Goal: Task Accomplishment & Management: Use online tool/utility

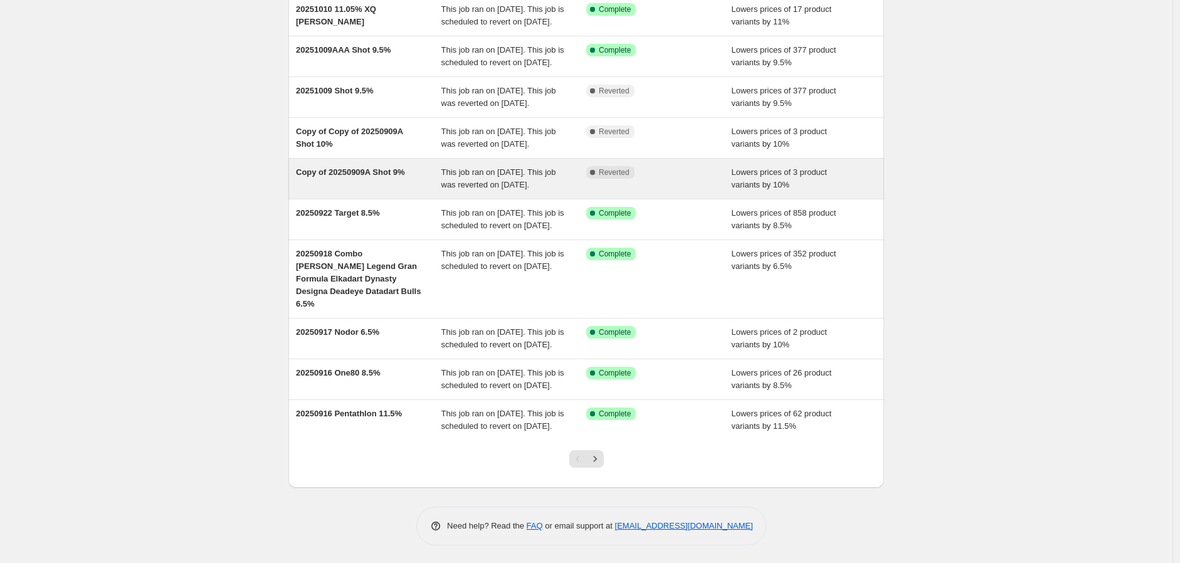
scroll to position [221, 0]
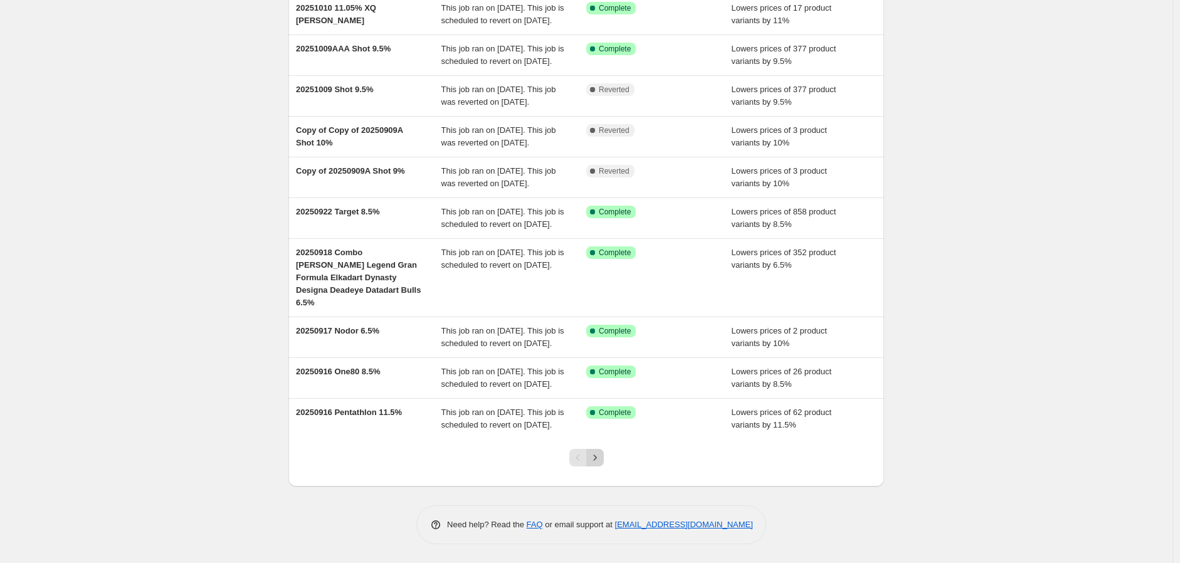
click at [596, 454] on icon "Next" at bounding box center [595, 457] width 13 height 13
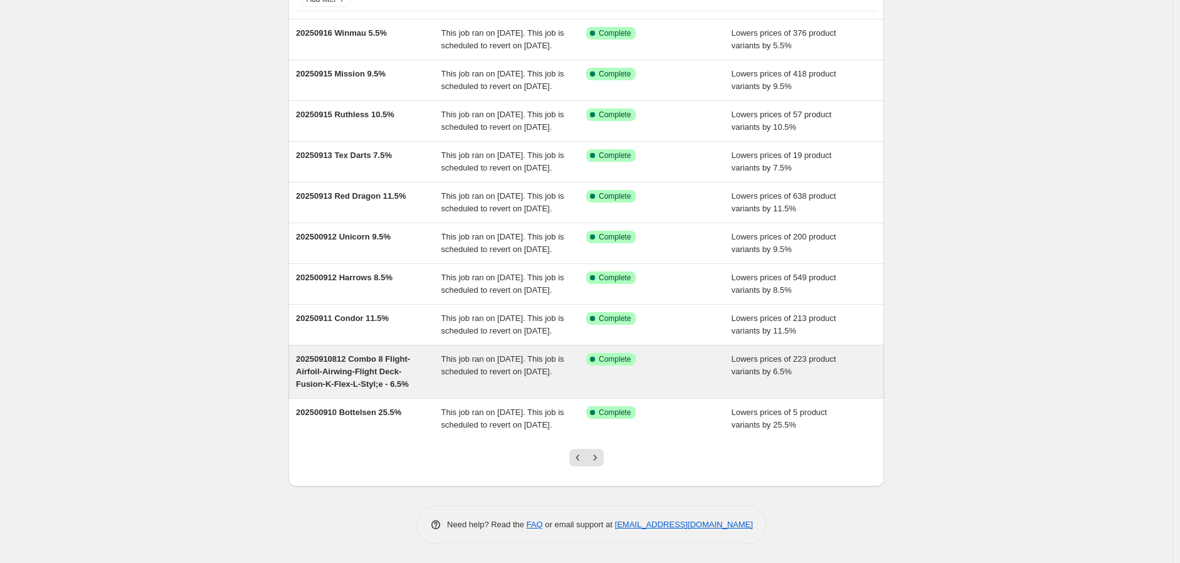
scroll to position [208, 0]
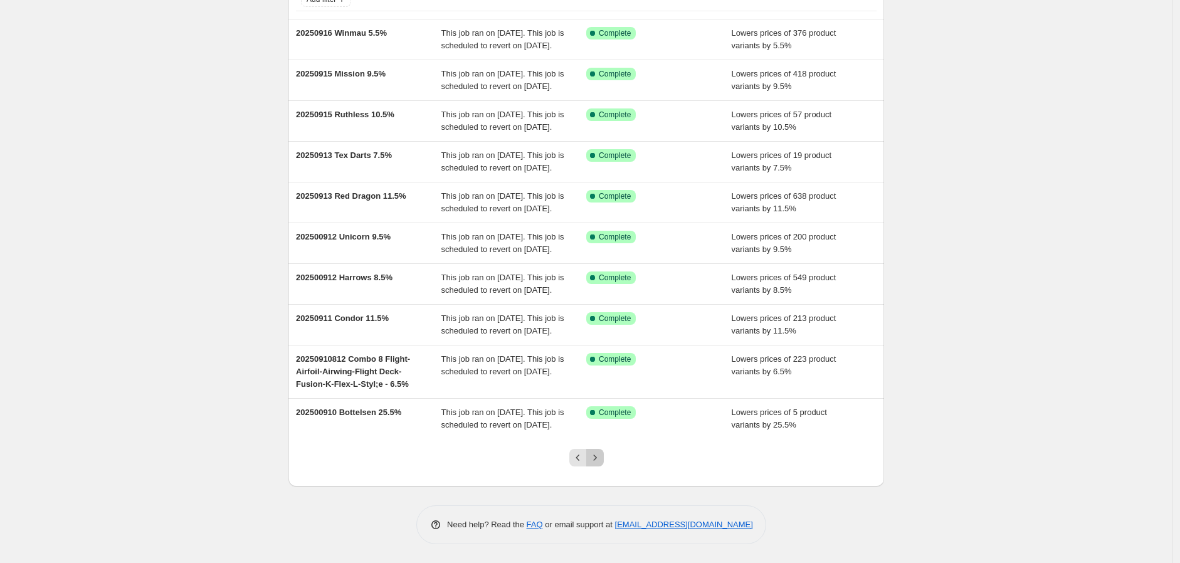
click at [600, 457] on icon "Next" at bounding box center [595, 457] width 13 height 13
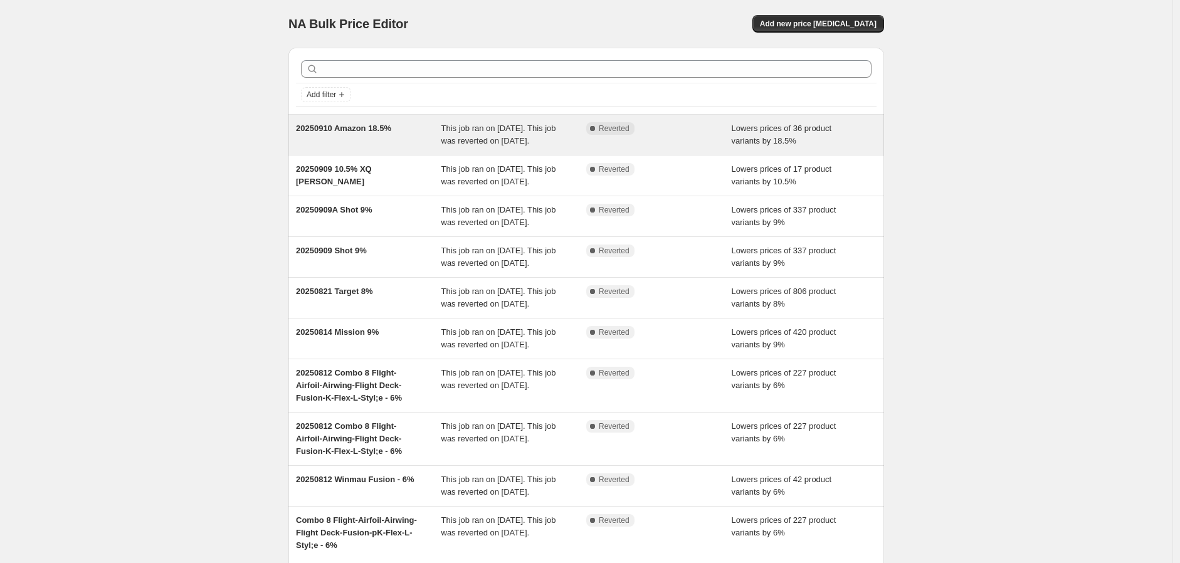
click at [459, 140] on span "This job ran on [DATE]. This job was reverted on [DATE]." at bounding box center [498, 134] width 115 height 22
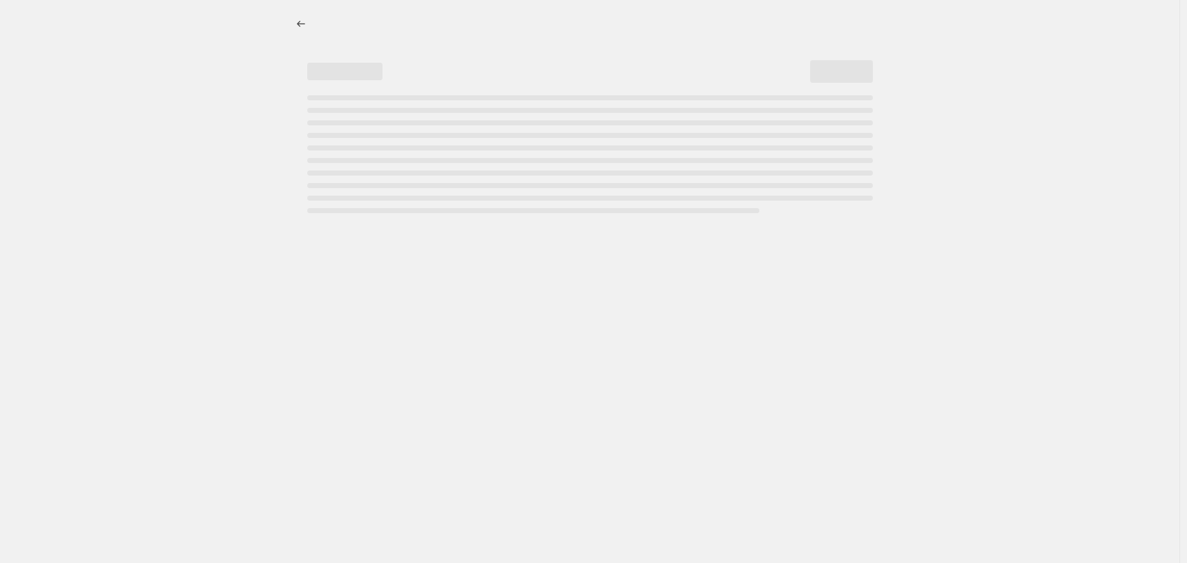
select select "percentage"
select select "no_change"
select select "vendor"
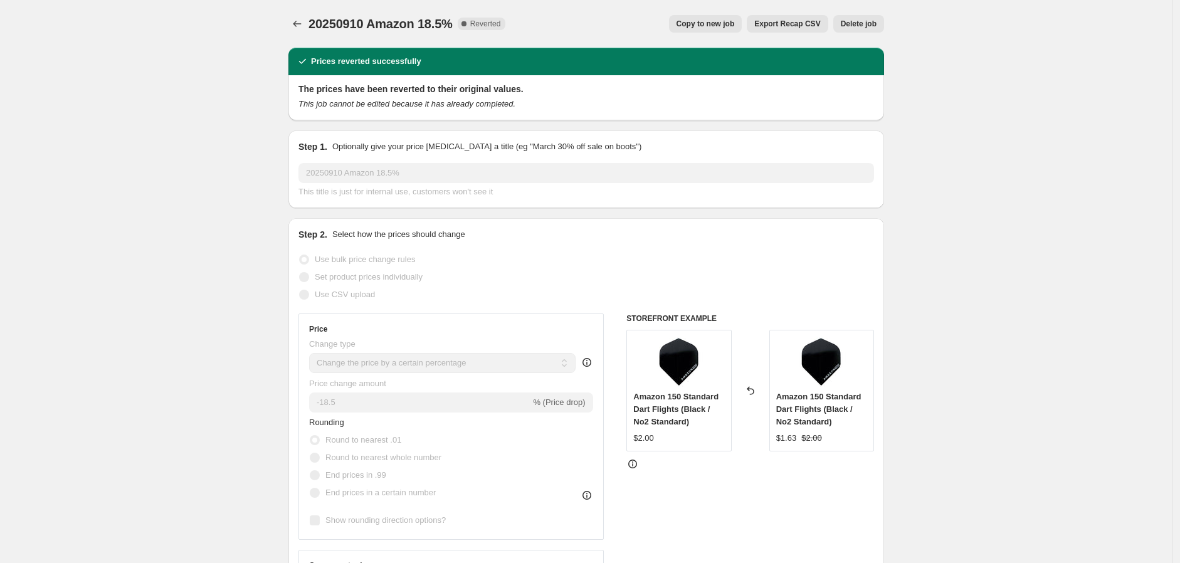
click at [729, 21] on span "Copy to new job" at bounding box center [705, 24] width 58 height 10
select select "percentage"
select select "no_change"
select select "vendor"
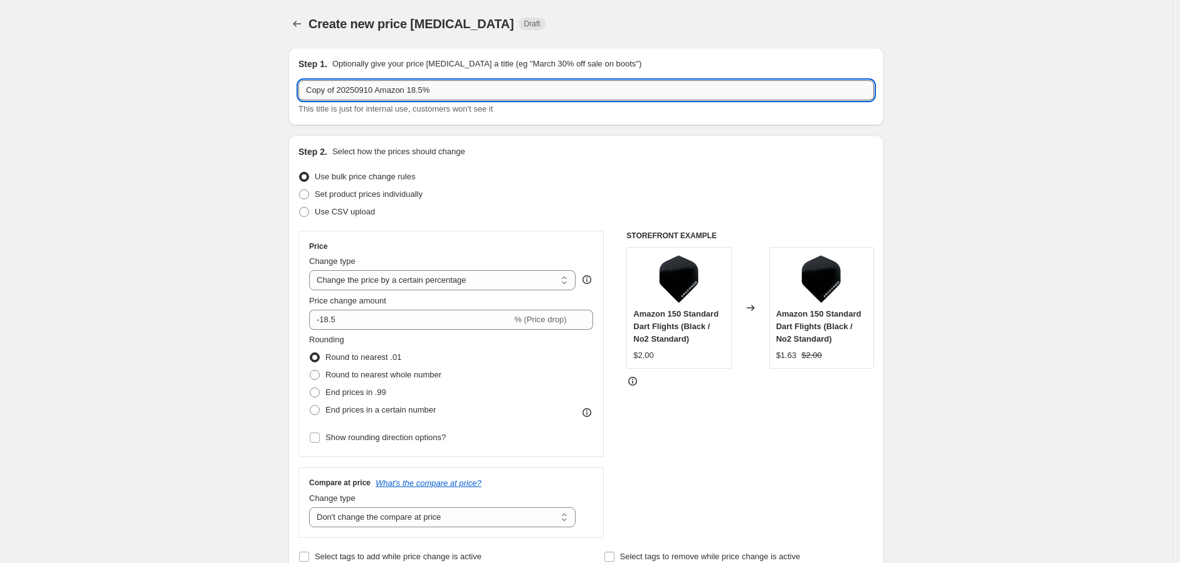
click at [424, 91] on input "Copy of 20250910 Amazon 18.5%" at bounding box center [585, 90] width 575 height 20
drag, startPoint x: 374, startPoint y: 88, endPoint x: 253, endPoint y: 92, distance: 120.4
type input "[DATE] Amazon 18.0%"
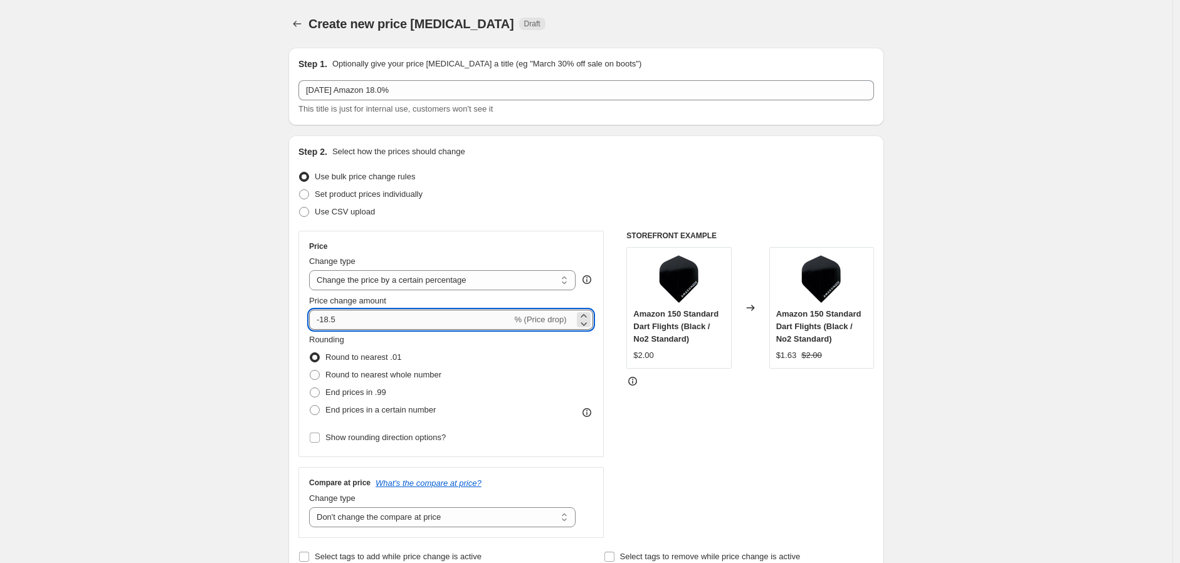
drag, startPoint x: 333, startPoint y: 320, endPoint x: 346, endPoint y: 322, distance: 13.3
click at [346, 322] on input "-18.5" at bounding box center [410, 320] width 202 height 20
type input "-18"
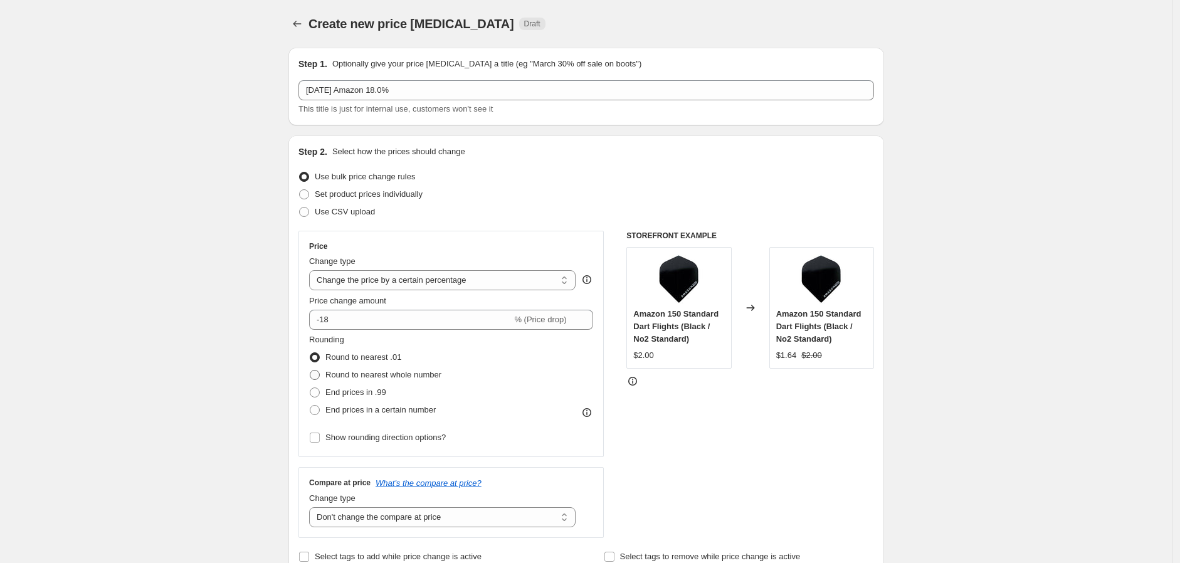
click at [405, 379] on span "Round to nearest whole number" at bounding box center [383, 374] width 116 height 9
click at [310, 370] on input "Round to nearest whole number" at bounding box center [310, 370] width 1 height 1
radio input "true"
click at [320, 358] on span at bounding box center [315, 357] width 10 height 10
click at [310, 353] on input "Round to nearest .01" at bounding box center [310, 352] width 1 height 1
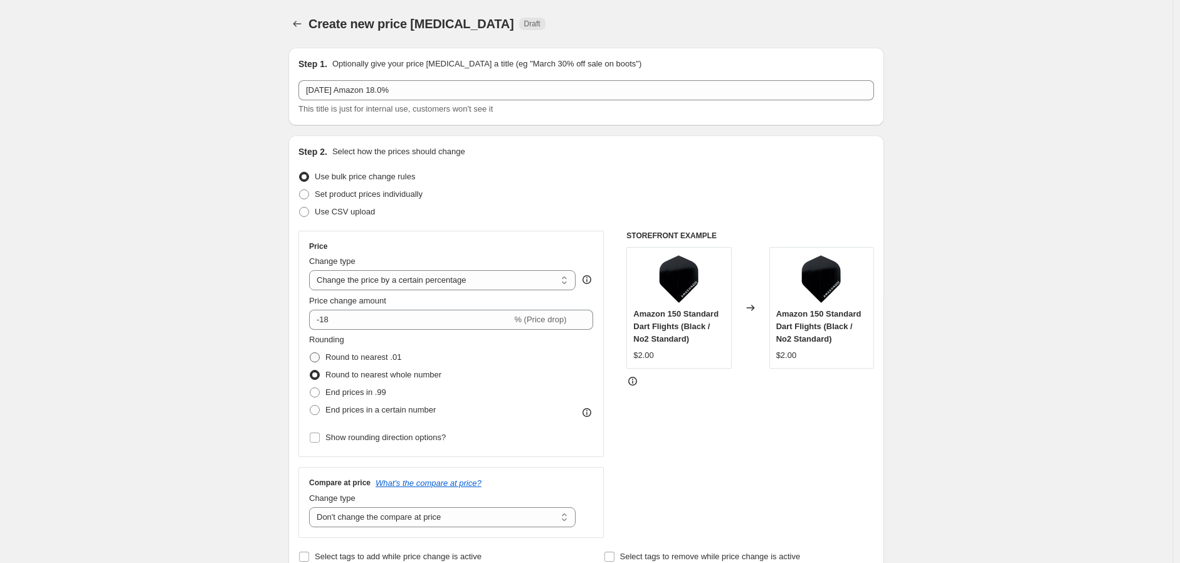
radio input "true"
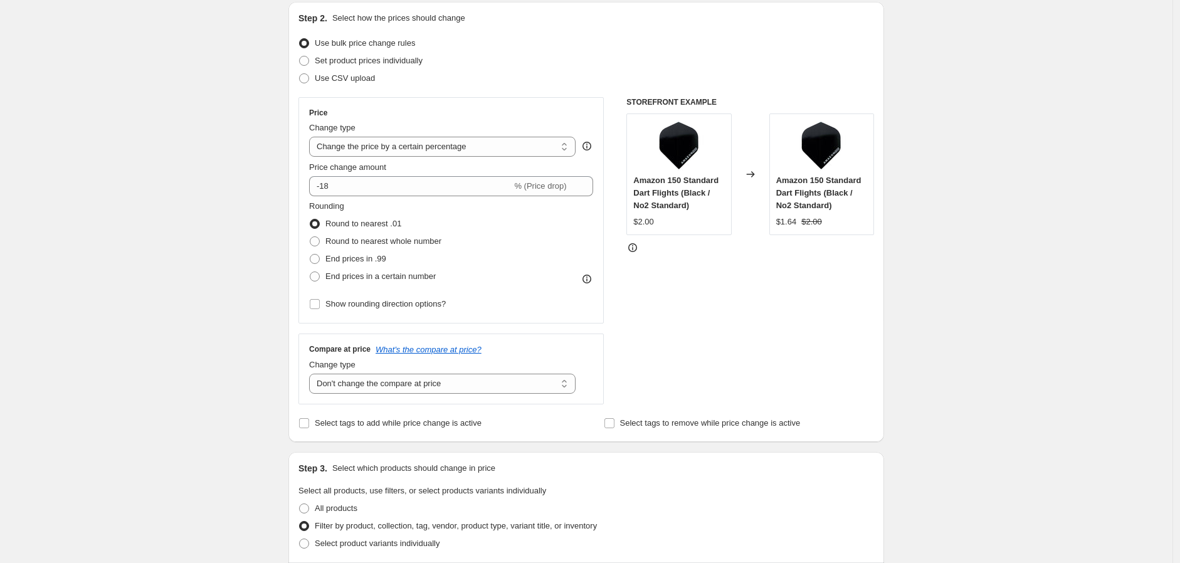
scroll to position [139, 0]
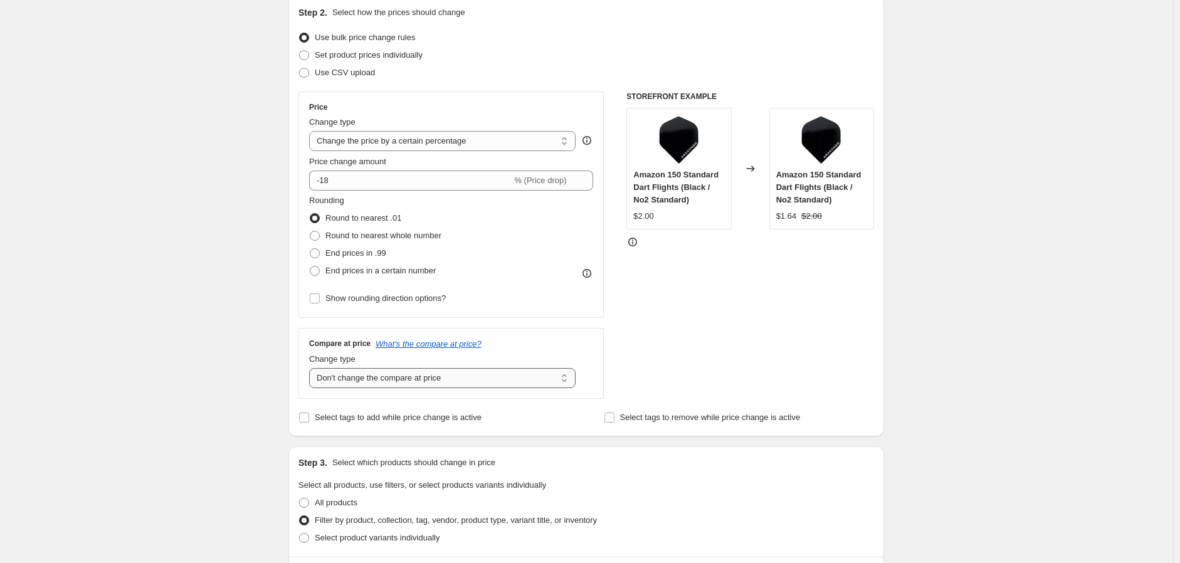
click at [567, 377] on select "Change the compare at price to the current price (sale) Change the compare at p…" at bounding box center [442, 378] width 266 height 20
click at [312, 369] on select "Change the compare at price to the current price (sale) Change the compare at p…" at bounding box center [442, 378] width 266 height 20
click at [590, 374] on icon at bounding box center [587, 377] width 13 height 13
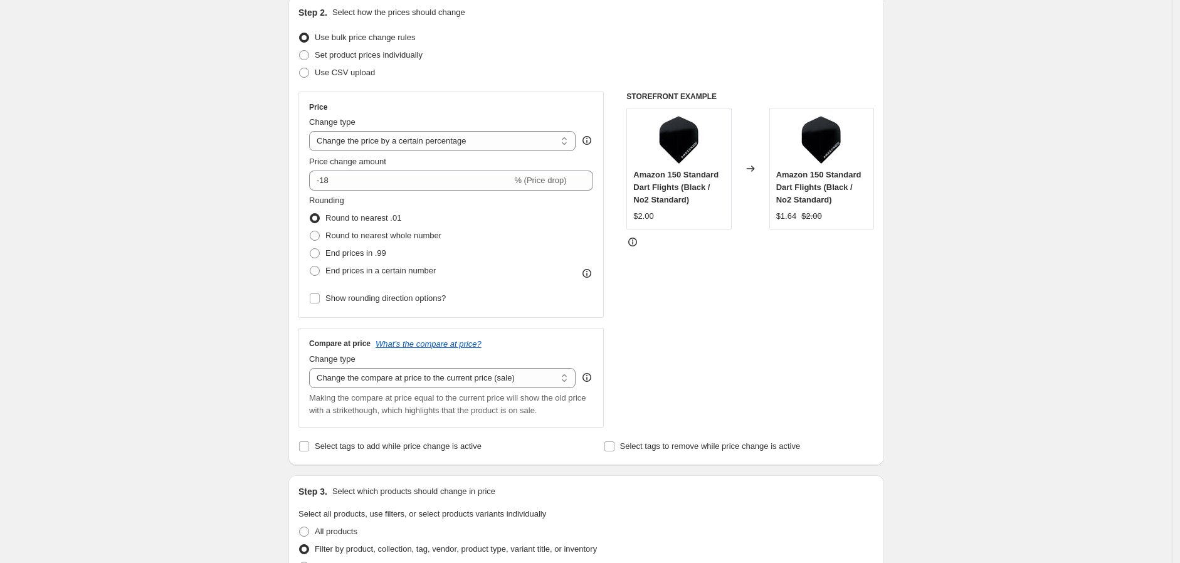
click at [588, 376] on icon at bounding box center [587, 377] width 13 height 13
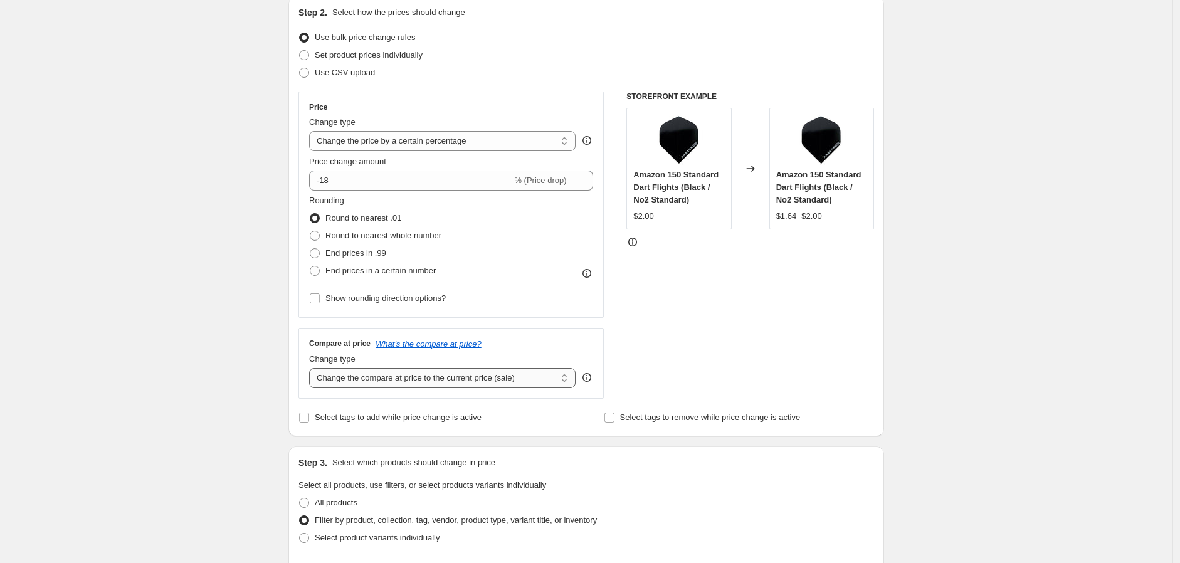
click at [565, 379] on select "Change the compare at price to the current price (sale) Change the compare at p…" at bounding box center [442, 378] width 266 height 20
click at [312, 369] on select "Change the compare at price to the current price (sale) Change the compare at p…" at bounding box center [442, 378] width 266 height 20
click at [472, 375] on select "Change the compare at price to the current price (sale) Change the compare at p…" at bounding box center [442, 378] width 266 height 20
click at [465, 379] on select "Change the compare at price to the current price (sale) Change the compare at p…" at bounding box center [442, 378] width 266 height 20
click at [569, 383] on select "Change the compare at price to the current price (sale) Change the compare at p…" at bounding box center [442, 378] width 266 height 20
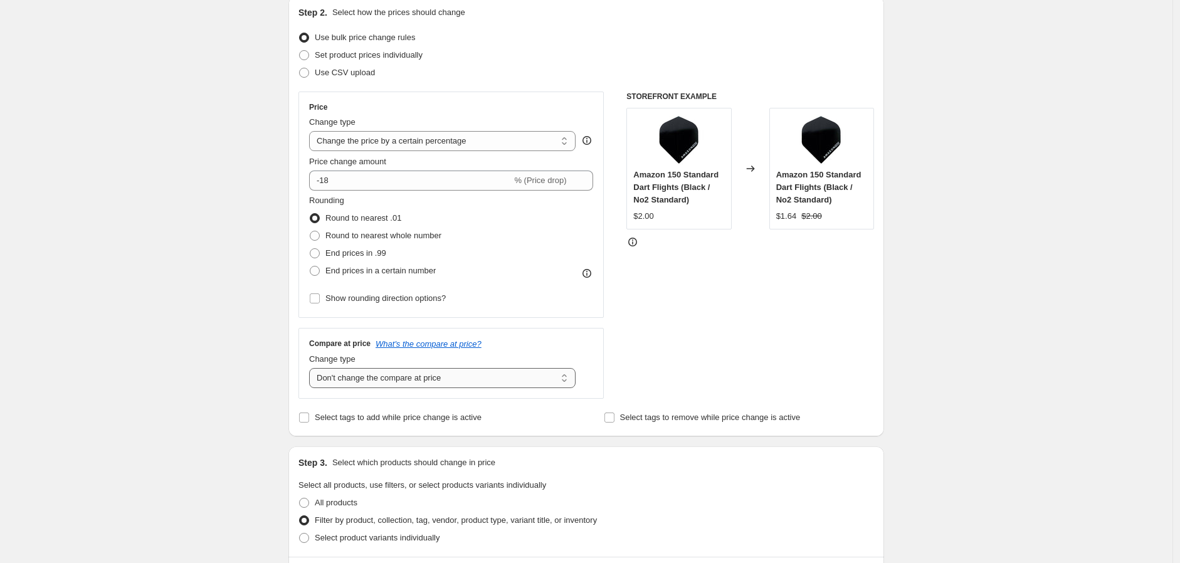
select select "ep"
click at [312, 369] on select "Change the compare at price to the current price (sale) Change the compare at p…" at bounding box center [442, 378] width 266 height 20
click at [590, 376] on icon at bounding box center [587, 377] width 13 height 13
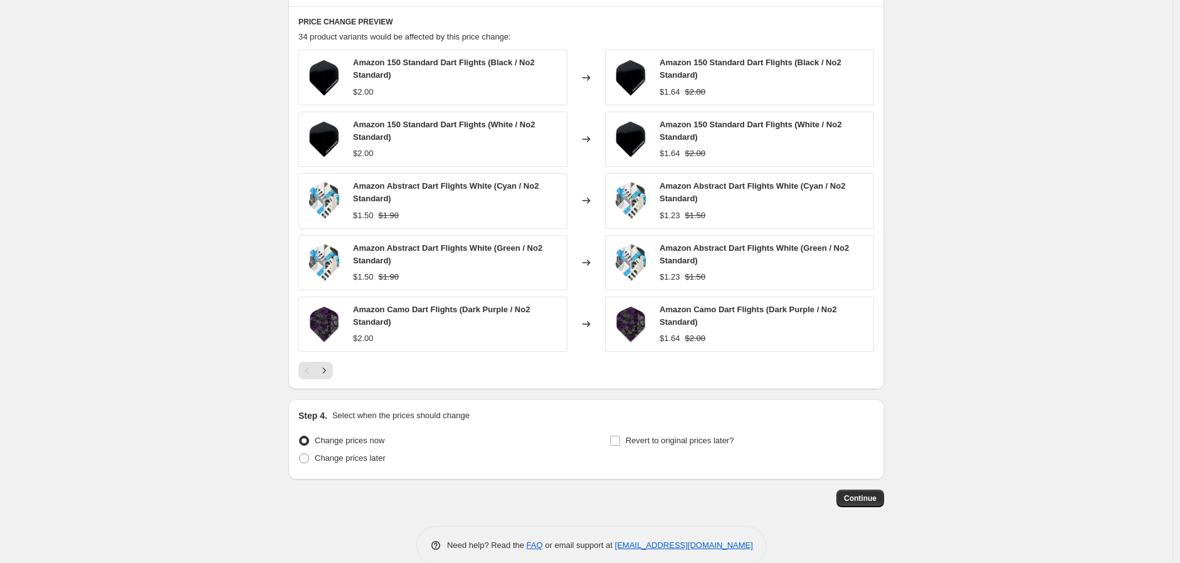
scroll to position [881, 0]
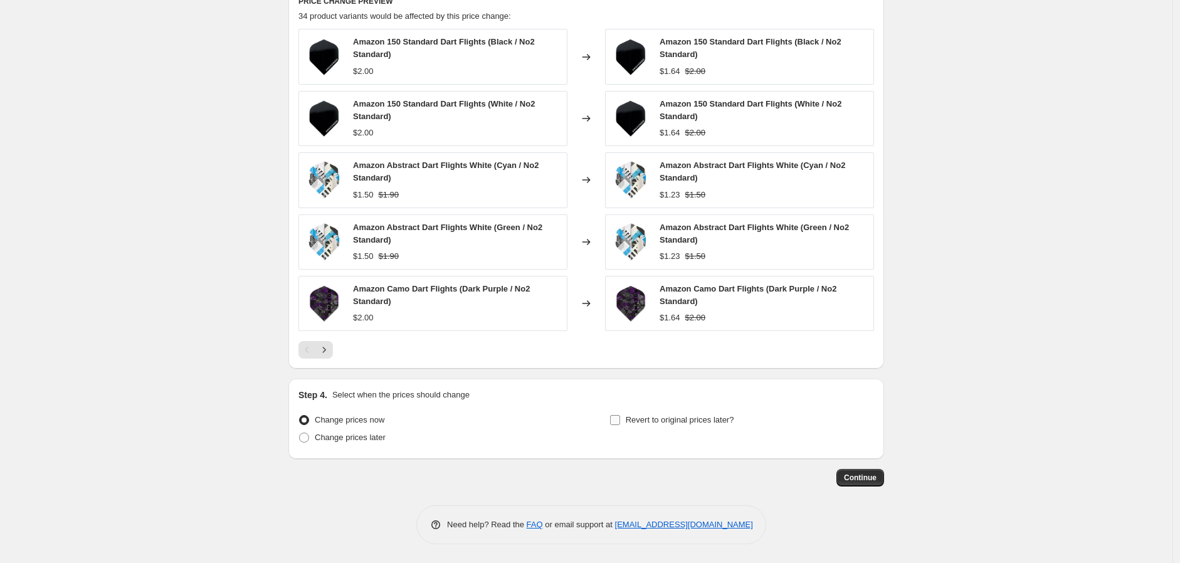
click at [619, 422] on input "Revert to original prices later?" at bounding box center [615, 420] width 10 height 10
checkbox input "true"
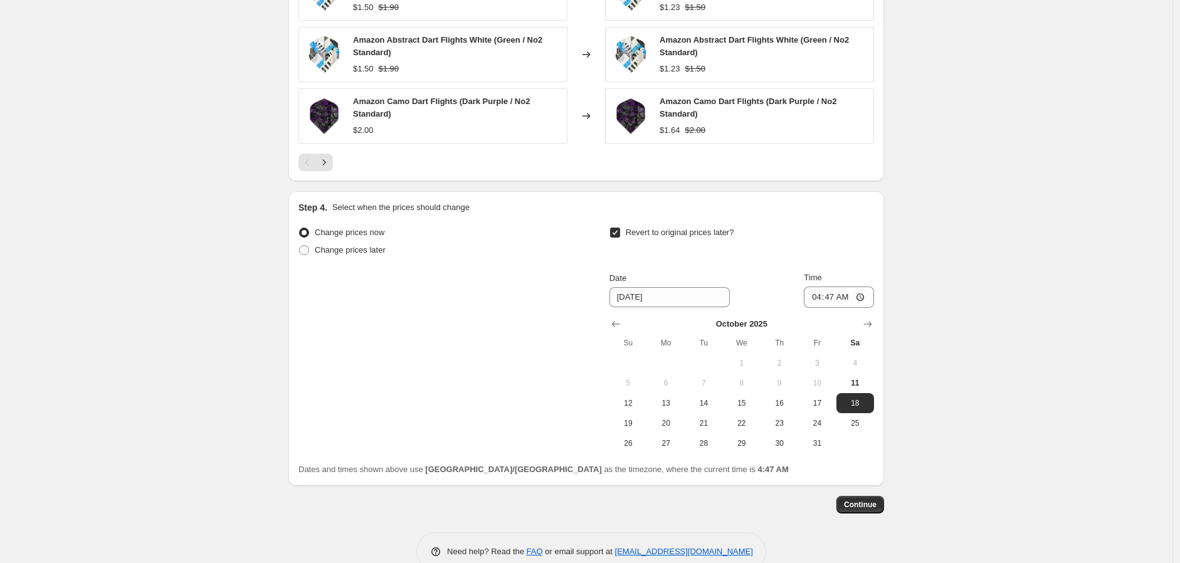
scroll to position [1091, 0]
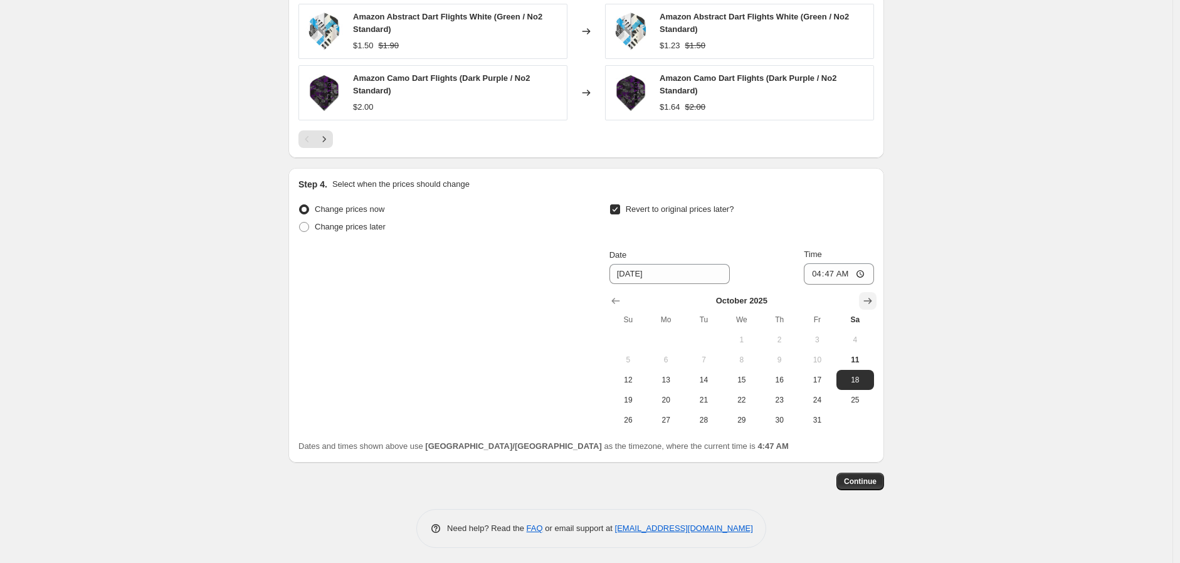
click at [870, 300] on icon "Show next month, November 2025" at bounding box center [867, 301] width 13 height 13
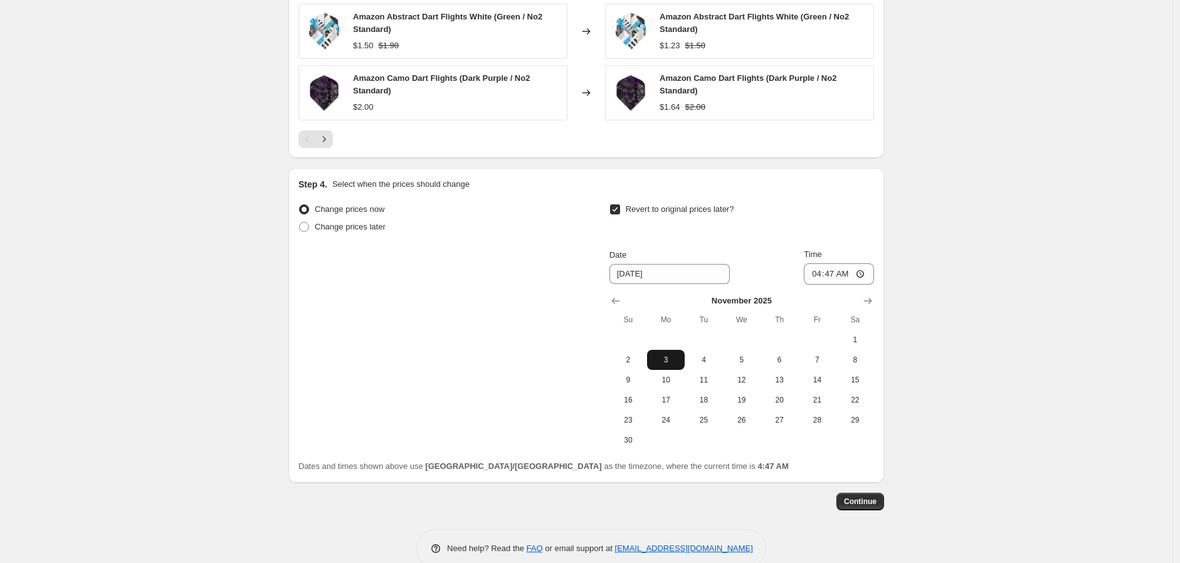
click at [666, 354] on button "3" at bounding box center [666, 360] width 38 height 20
type input "[DATE]"
click at [866, 275] on input "04:47" at bounding box center [839, 273] width 70 height 21
type input "23:59"
click at [861, 498] on span "Continue" at bounding box center [860, 502] width 33 height 10
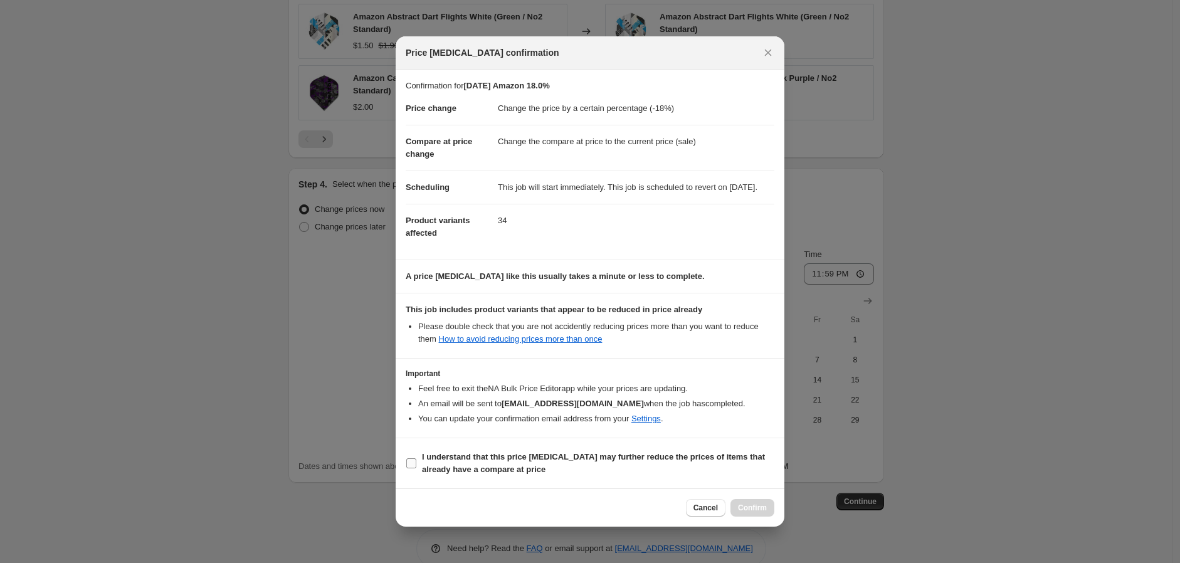
click at [409, 467] on input "I understand that this price [MEDICAL_DATA] may further reduce the prices of it…" at bounding box center [411, 463] width 10 height 10
checkbox input "true"
click at [752, 512] on span "Confirm" at bounding box center [752, 508] width 29 height 10
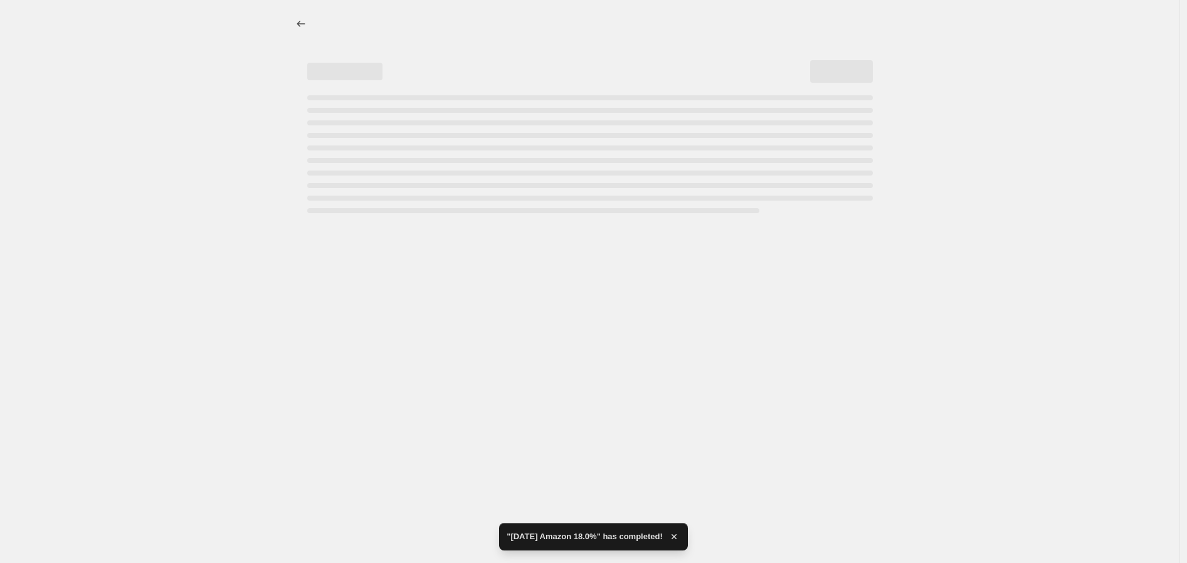
select select "percentage"
select select "vendor"
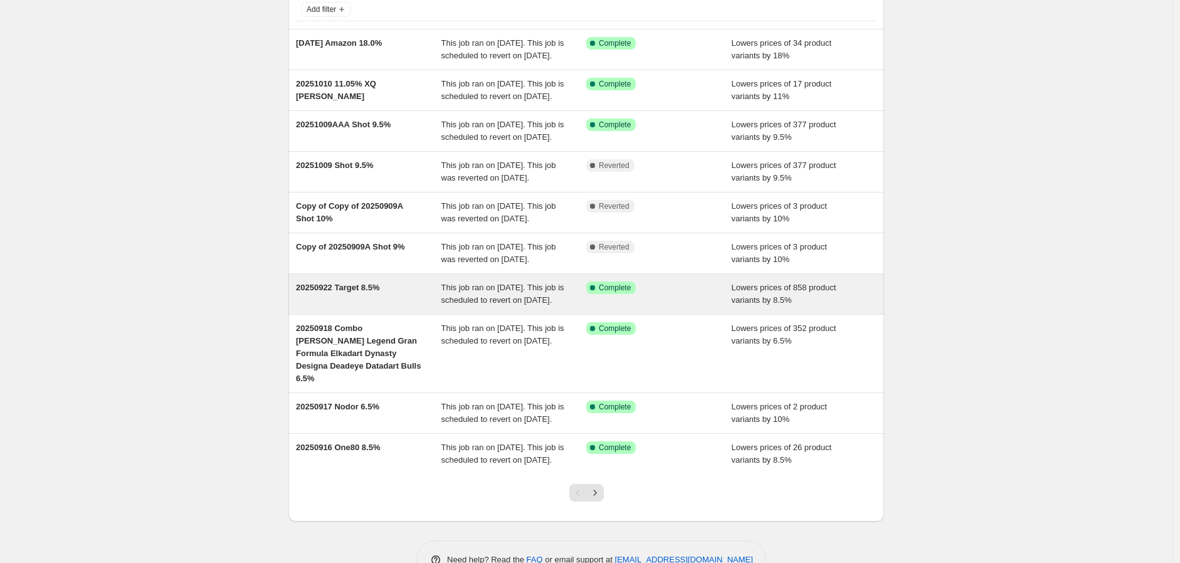
scroll to position [221, 0]
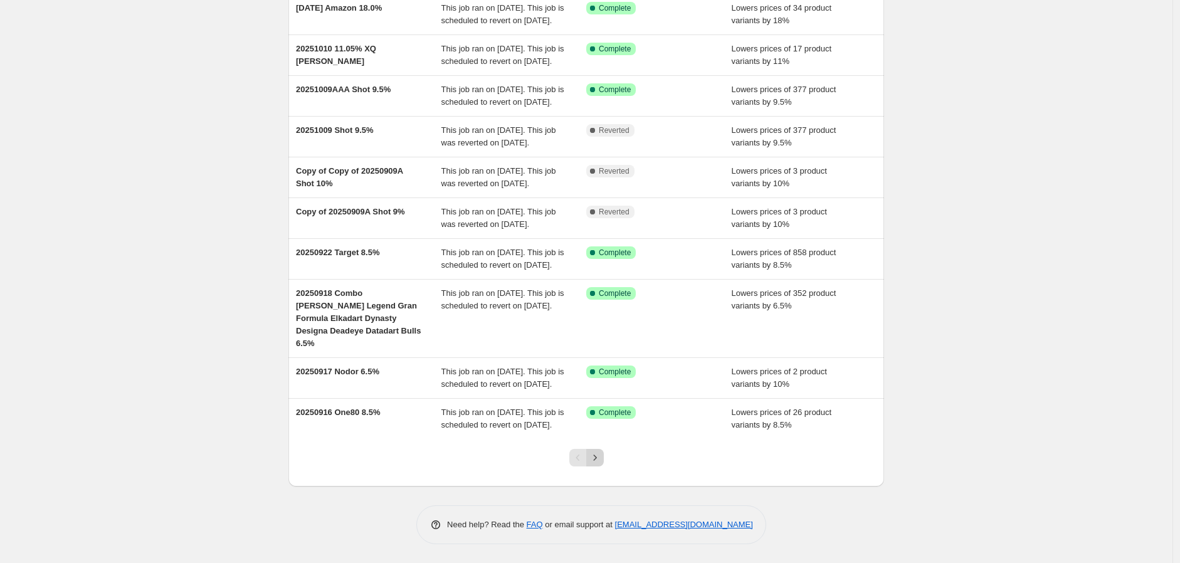
click at [597, 459] on icon "Next" at bounding box center [595, 457] width 13 height 13
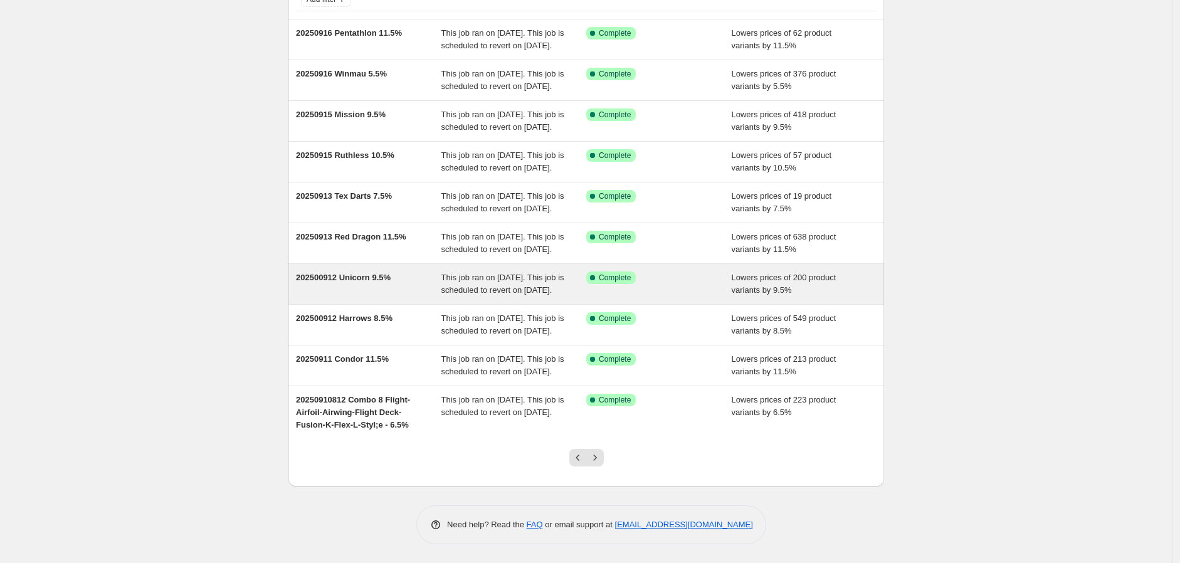
scroll to position [208, 0]
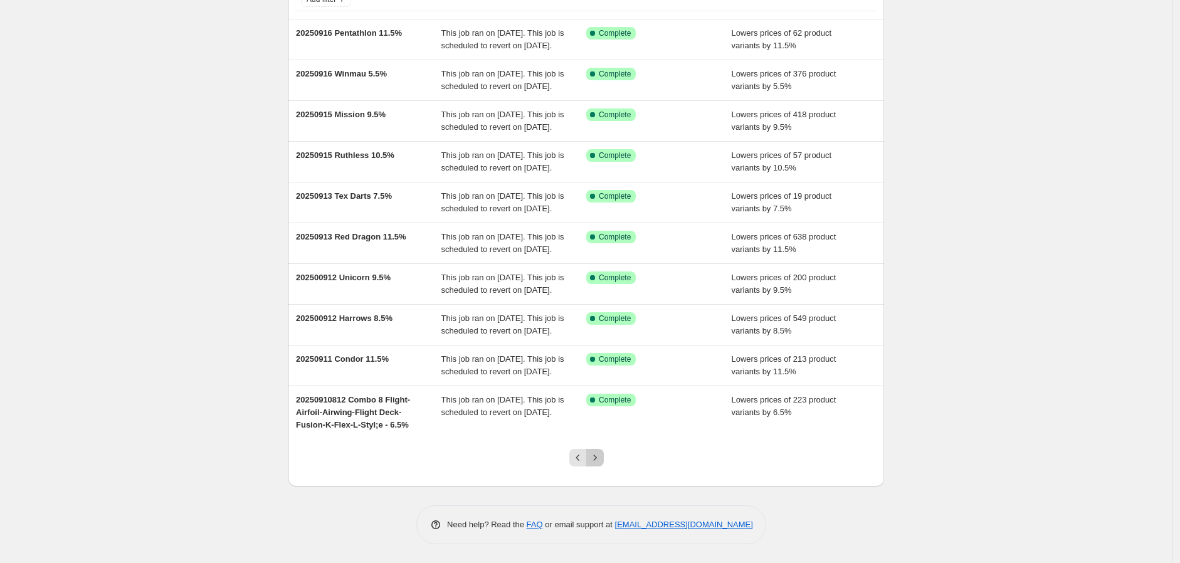
click at [601, 459] on icon "Next" at bounding box center [595, 457] width 13 height 13
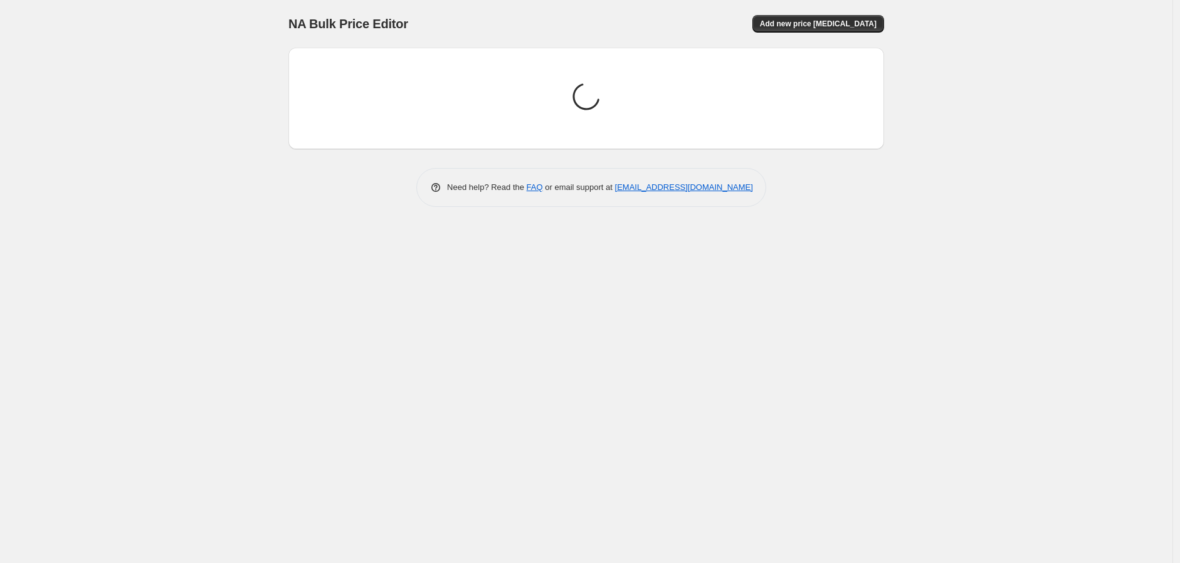
scroll to position [0, 0]
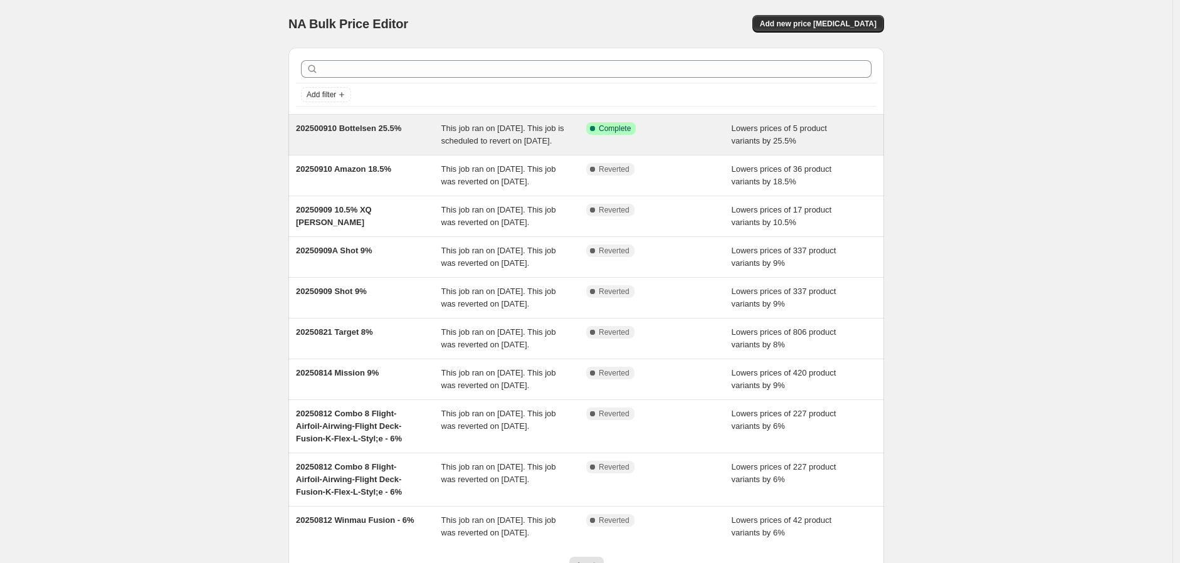
click at [498, 141] on span "This job ran on [DATE]. This job is scheduled to revert on [DATE]." at bounding box center [502, 134] width 123 height 22
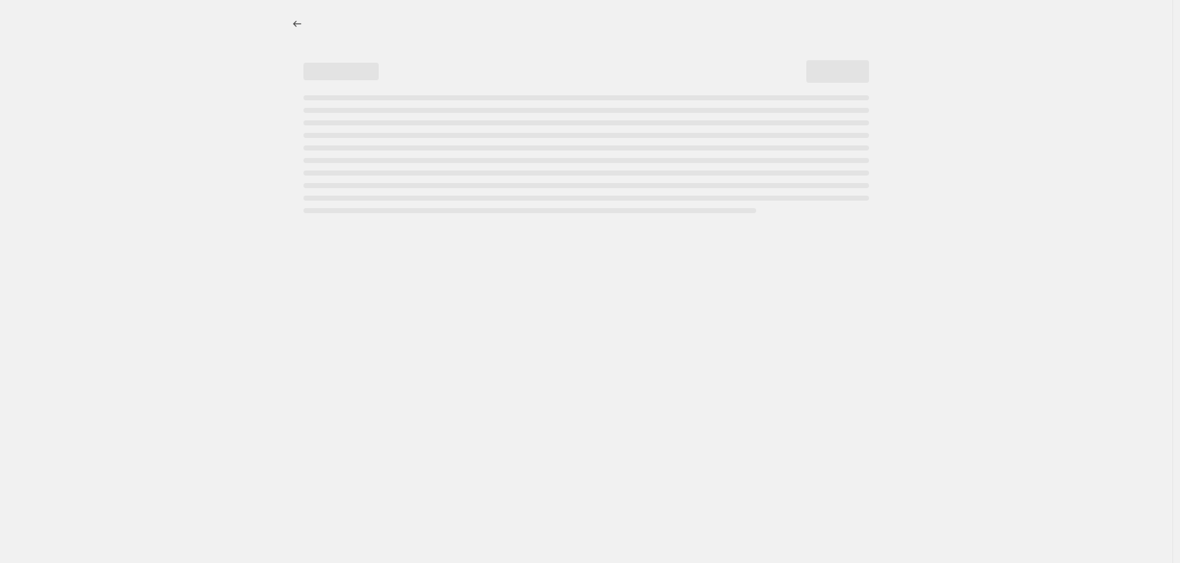
select select "percentage"
select select "no_change"
select select "vendor"
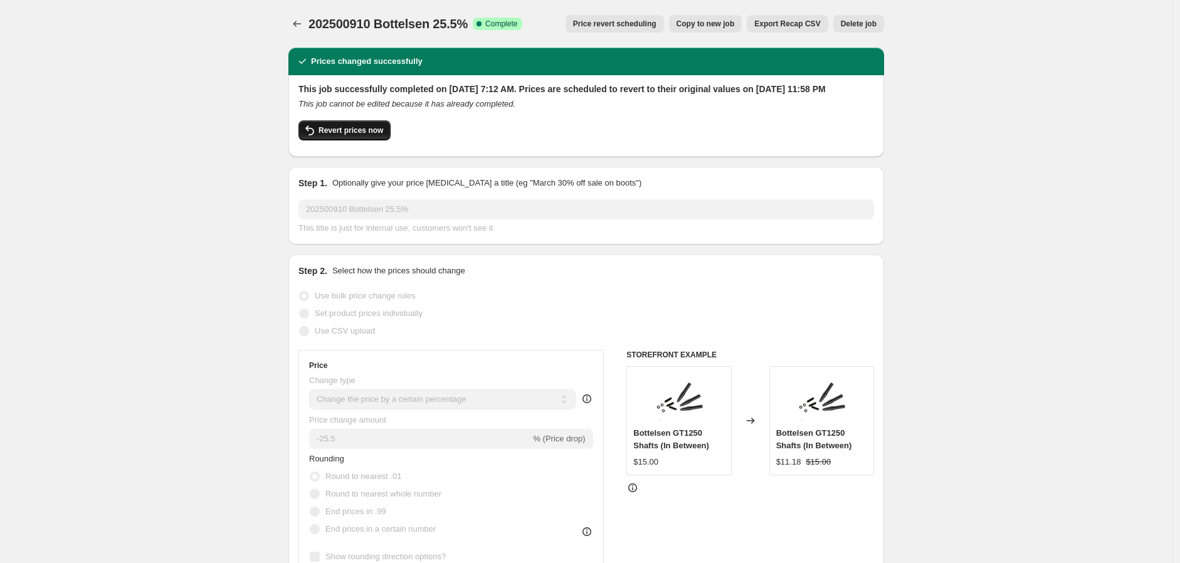
click at [361, 135] on span "Revert prices now" at bounding box center [350, 130] width 65 height 10
checkbox input "false"
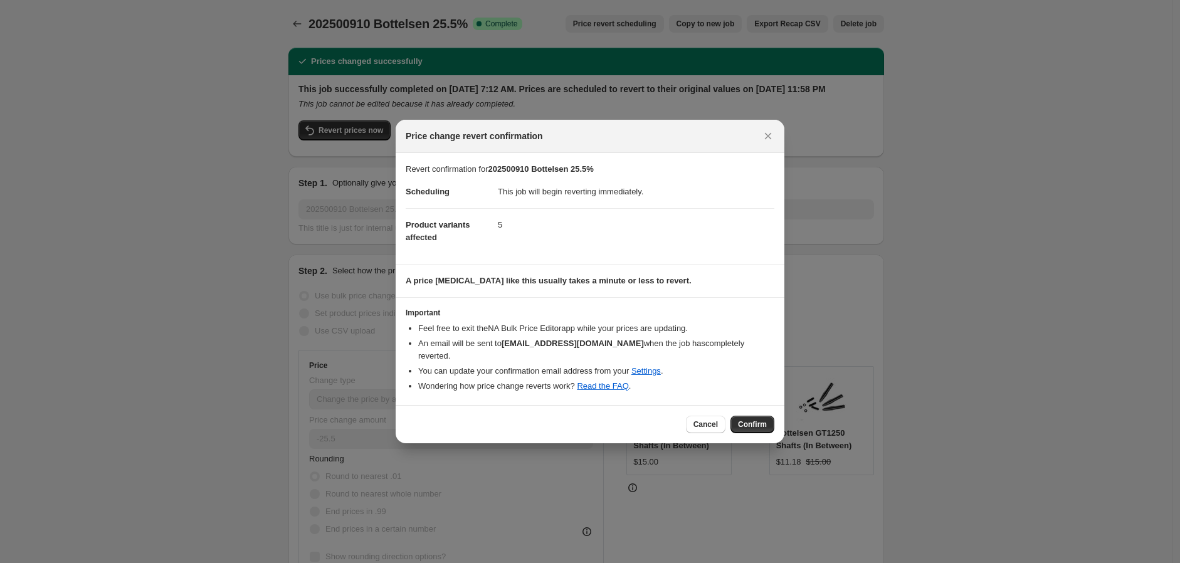
click at [752, 419] on span "Confirm" at bounding box center [752, 424] width 29 height 10
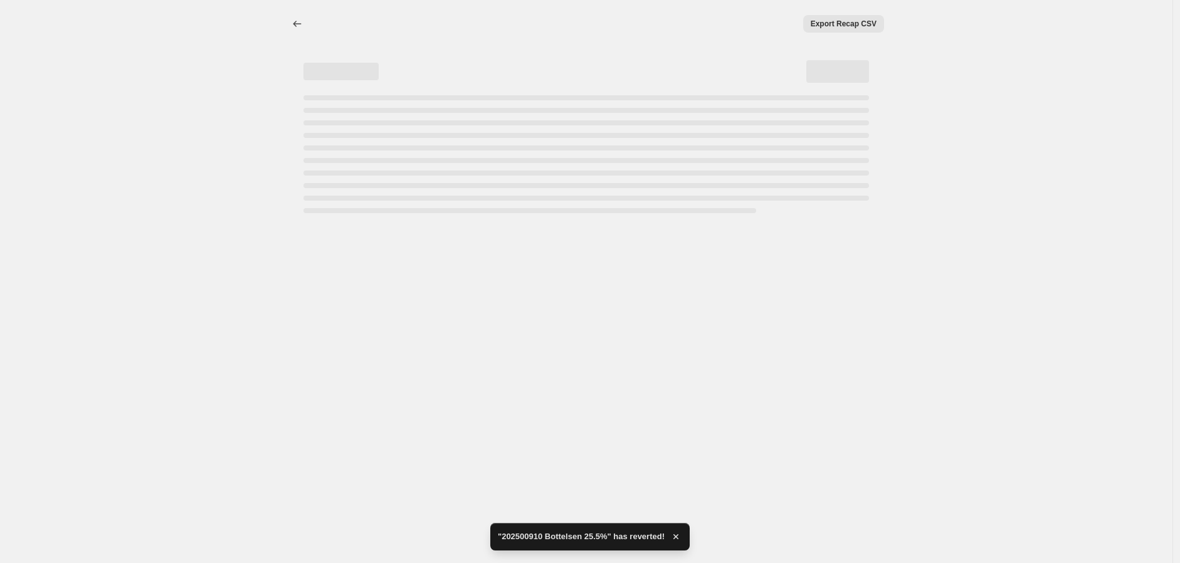
select select "percentage"
select select "no_change"
select select "vendor"
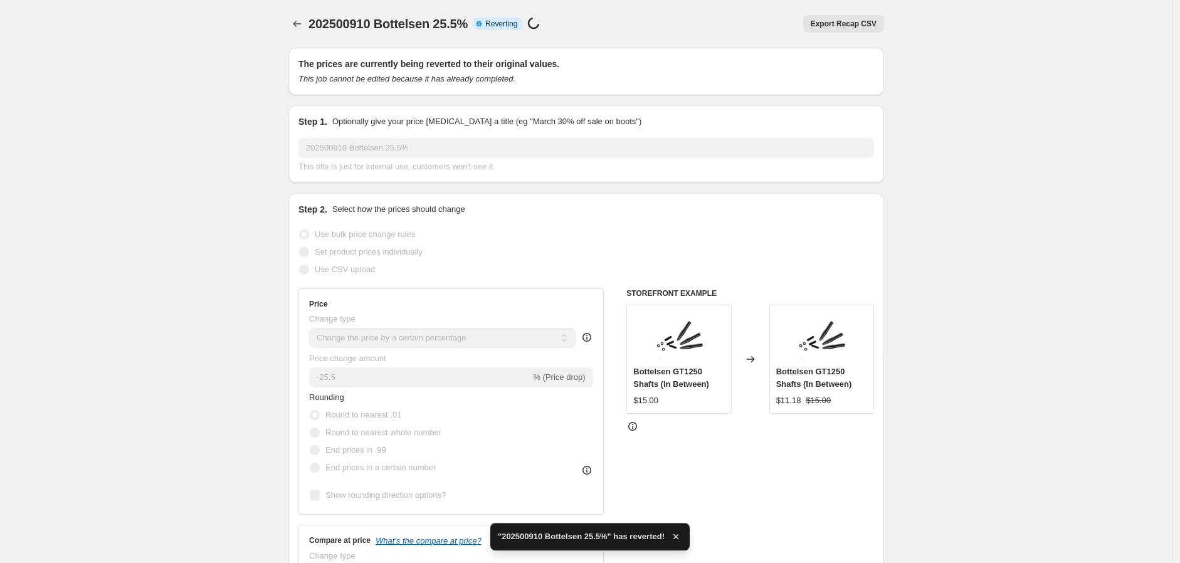
checkbox input "true"
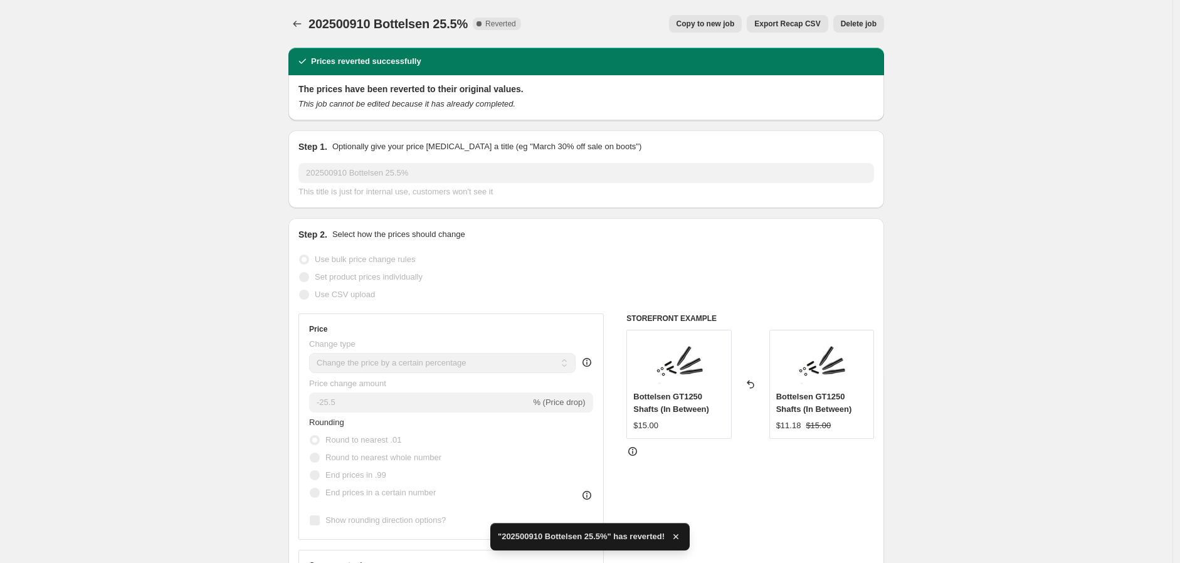
click at [728, 21] on span "Copy to new job" at bounding box center [705, 24] width 58 height 10
select select "percentage"
select select "no_change"
select select "vendor"
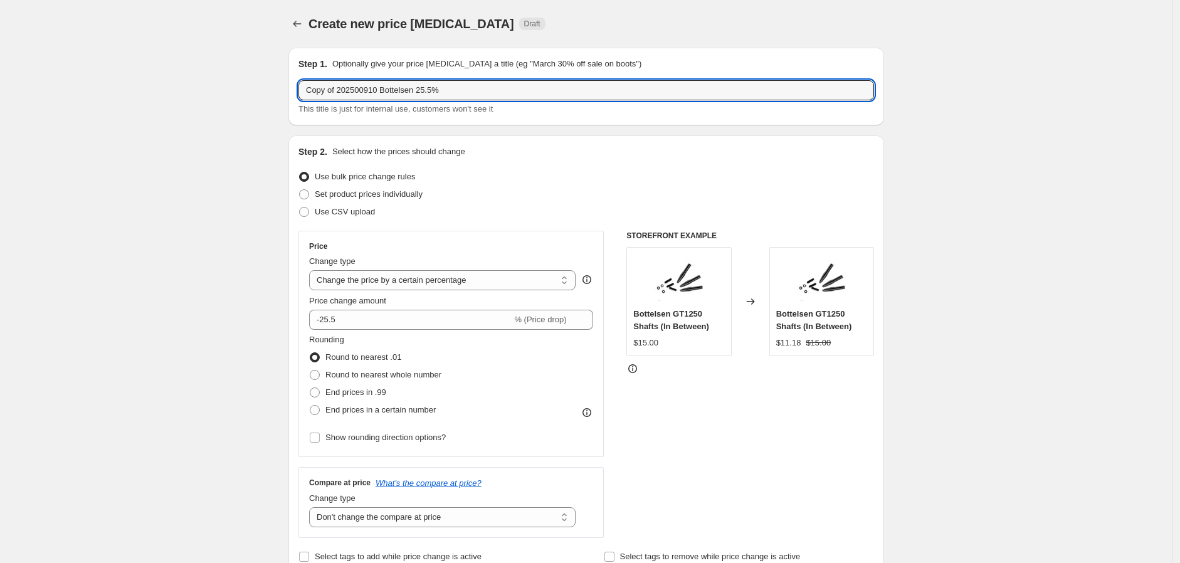
drag, startPoint x: 378, startPoint y: 90, endPoint x: 276, endPoint y: 87, distance: 102.2
drag, startPoint x: 385, startPoint y: 88, endPoint x: 397, endPoint y: 93, distance: 13.2
click at [398, 92] on input "20251011 Bottelsen 25.5%" at bounding box center [585, 90] width 575 height 20
type input "20251011 Bottelsen 26%"
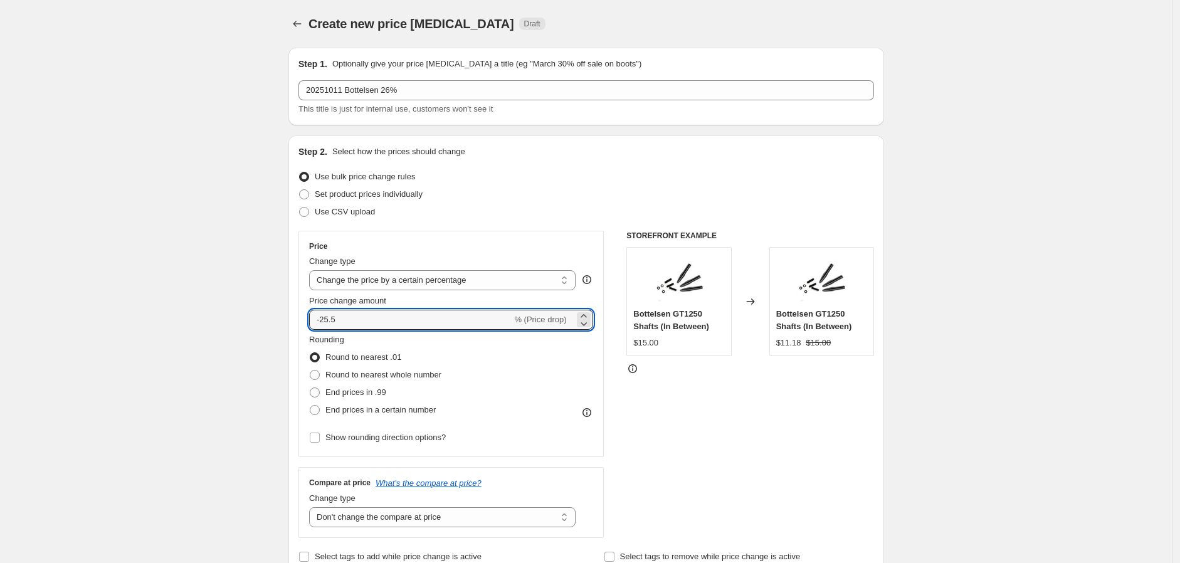
drag, startPoint x: 354, startPoint y: 323, endPoint x: 305, endPoint y: 326, distance: 48.4
click at [305, 325] on div "Price Change type Change the price to a certain amount Change the price by a ce…" at bounding box center [450, 344] width 305 height 226
type input "-26"
click at [710, 489] on div "STOREFRONT EXAMPLE Bottelsen GT1250 Shafts (In Between) $15.00 Changed to Botte…" at bounding box center [750, 384] width 248 height 307
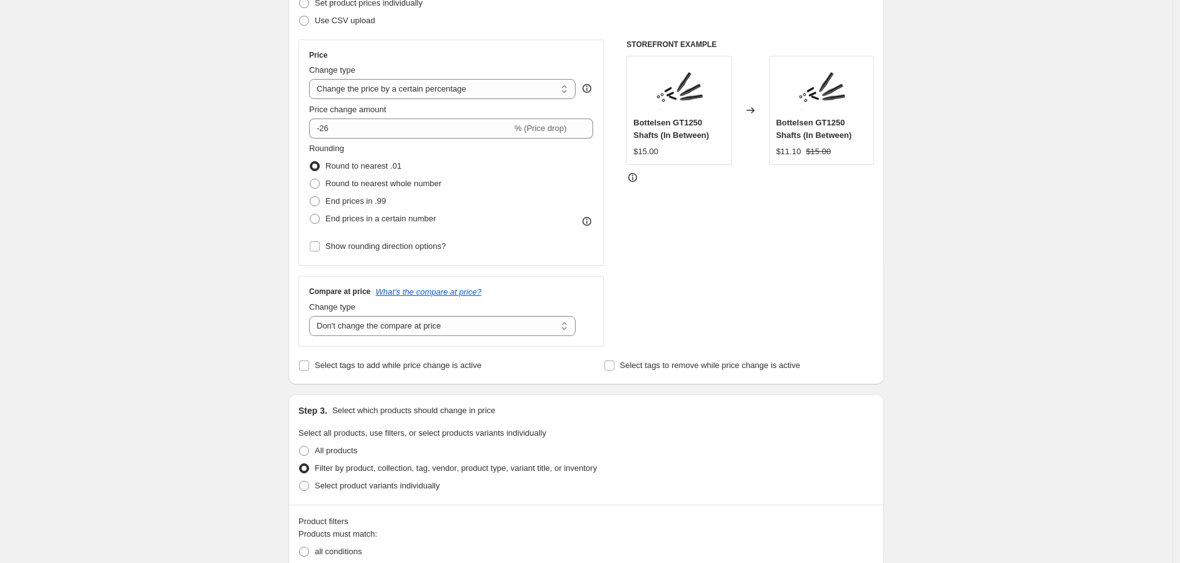
scroll to position [209, 0]
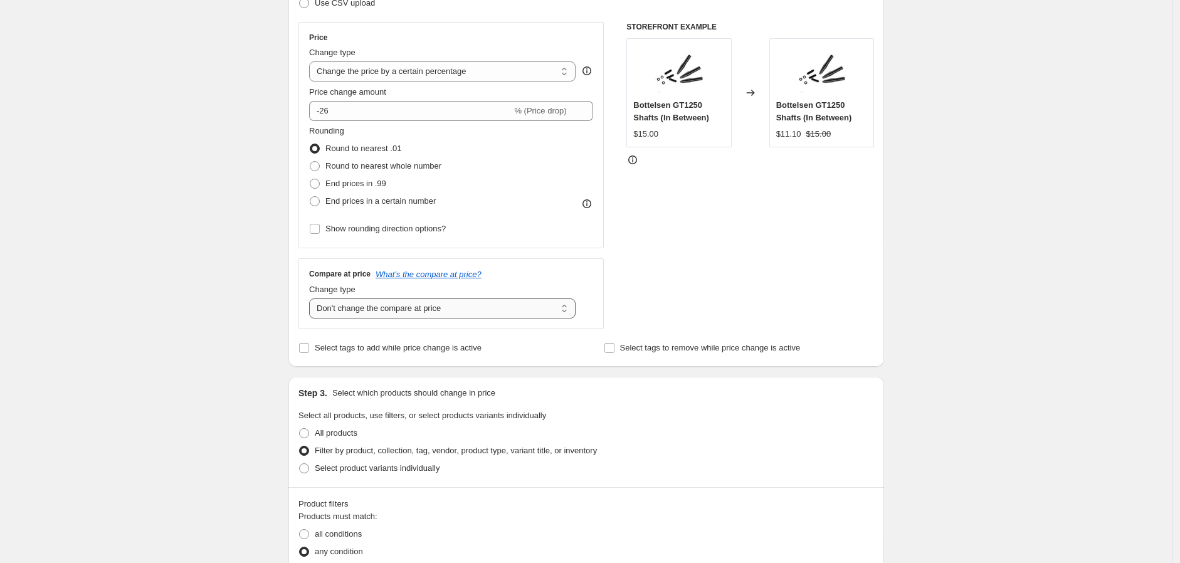
click at [569, 313] on select "Change the compare at price to the current price (sale) Change the compare at p…" at bounding box center [442, 308] width 266 height 20
select select "ep"
click at [312, 299] on select "Change the compare at price to the current price (sale) Change the compare at p…" at bounding box center [442, 308] width 266 height 20
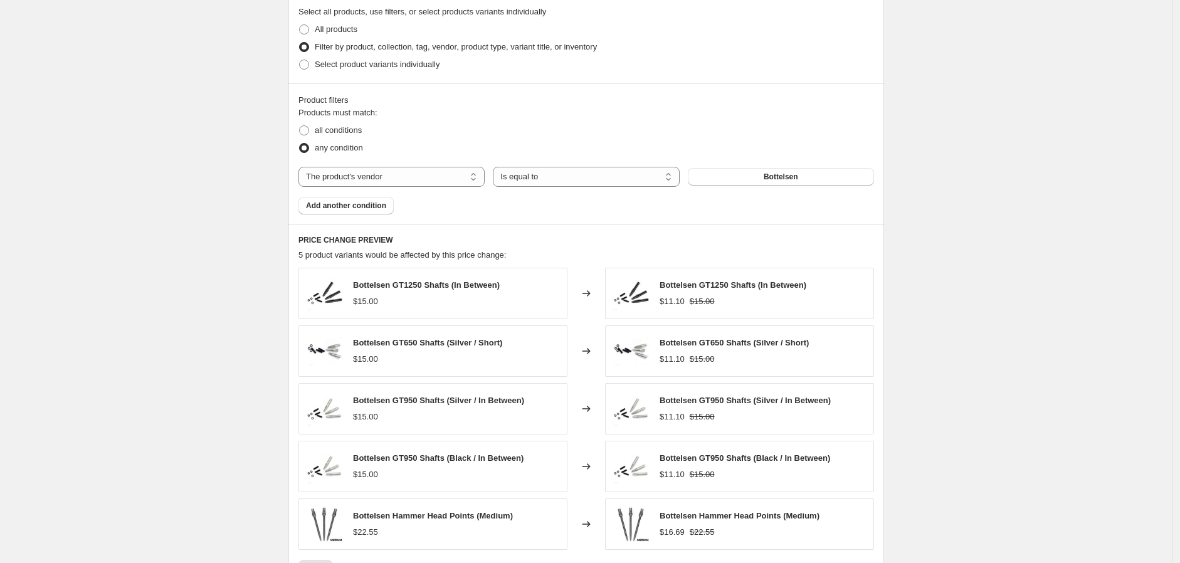
scroll to position [832, 0]
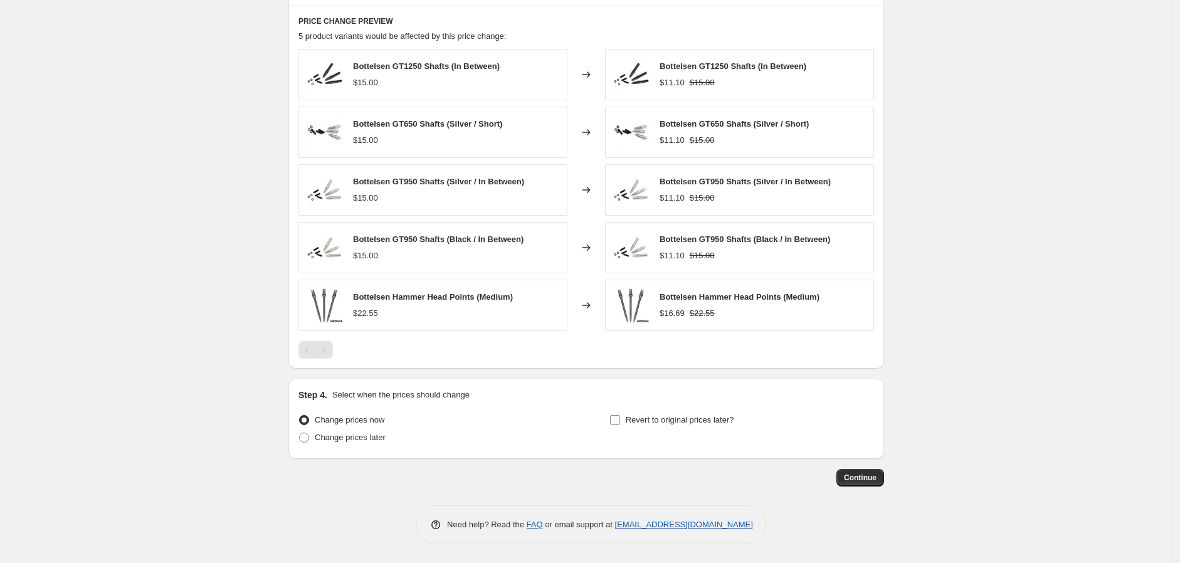
click at [619, 418] on input "Revert to original prices later?" at bounding box center [615, 420] width 10 height 10
checkbox input "true"
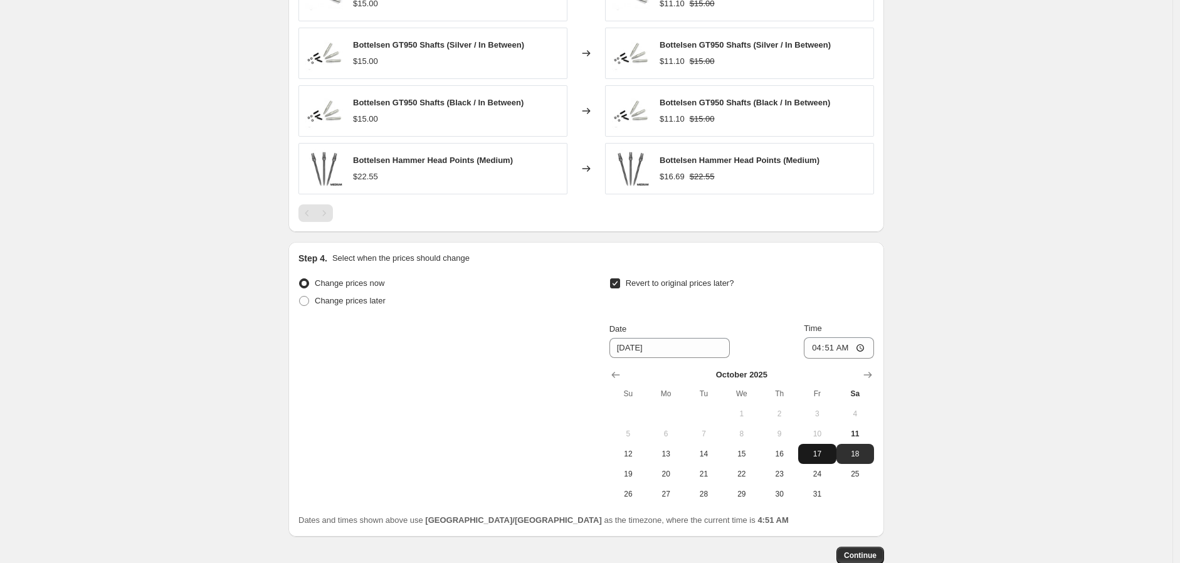
scroll to position [972, 0]
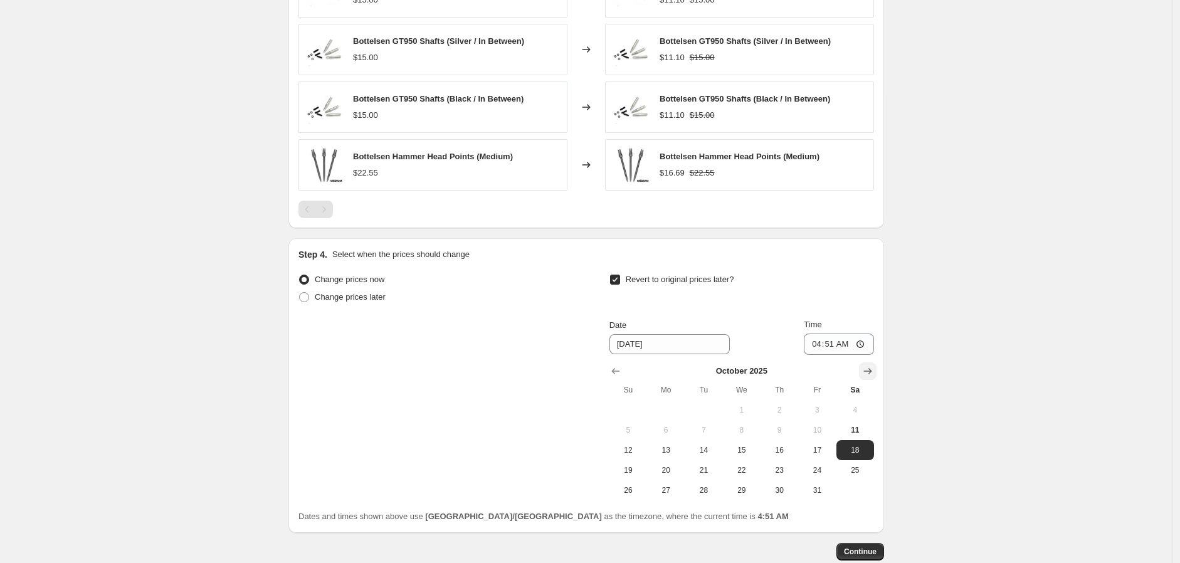
click at [870, 369] on icon "Show next month, November 2025" at bounding box center [867, 371] width 13 height 13
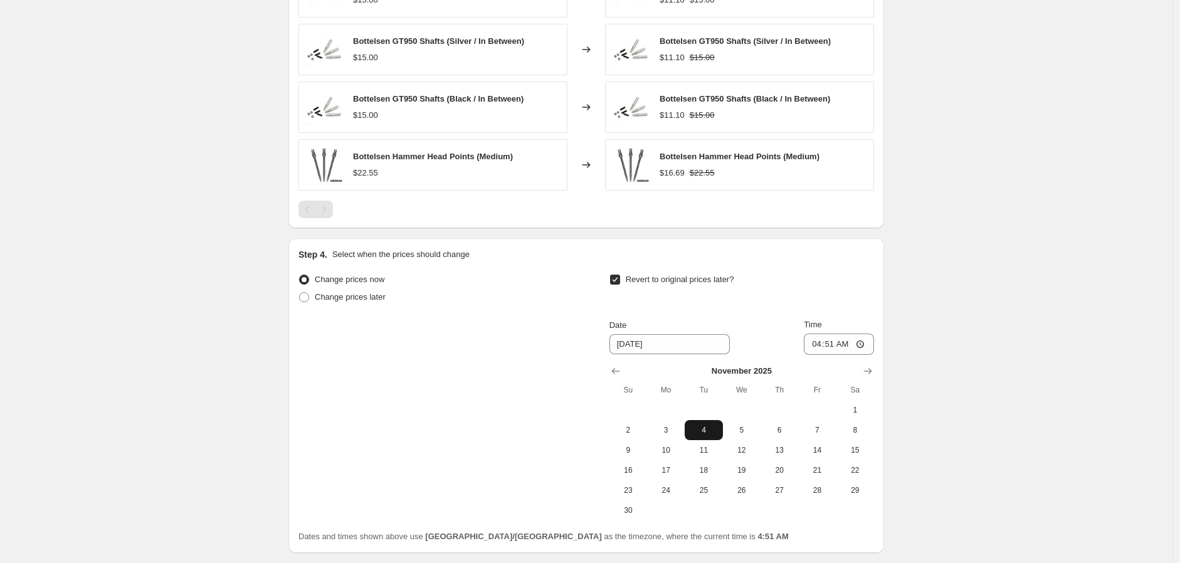
click at [713, 429] on span "4" at bounding box center [704, 430] width 28 height 10
type input "[DATE]"
click at [869, 342] on input "04:51" at bounding box center [839, 344] width 70 height 21
type input "23:59"
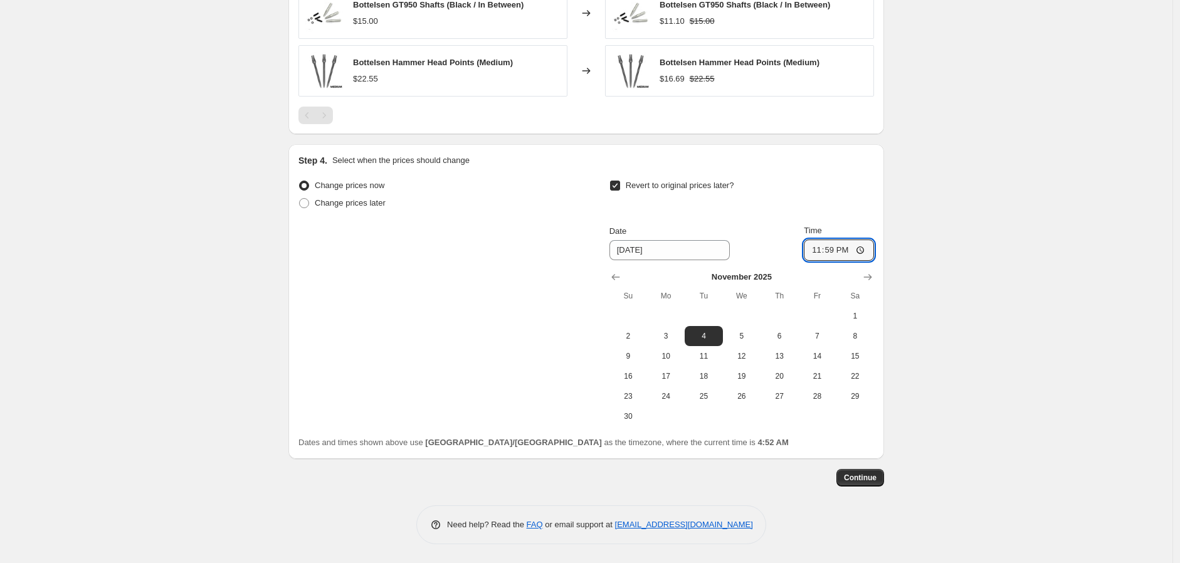
scroll to position [1067, 0]
click at [863, 476] on span "Continue" at bounding box center [860, 478] width 33 height 10
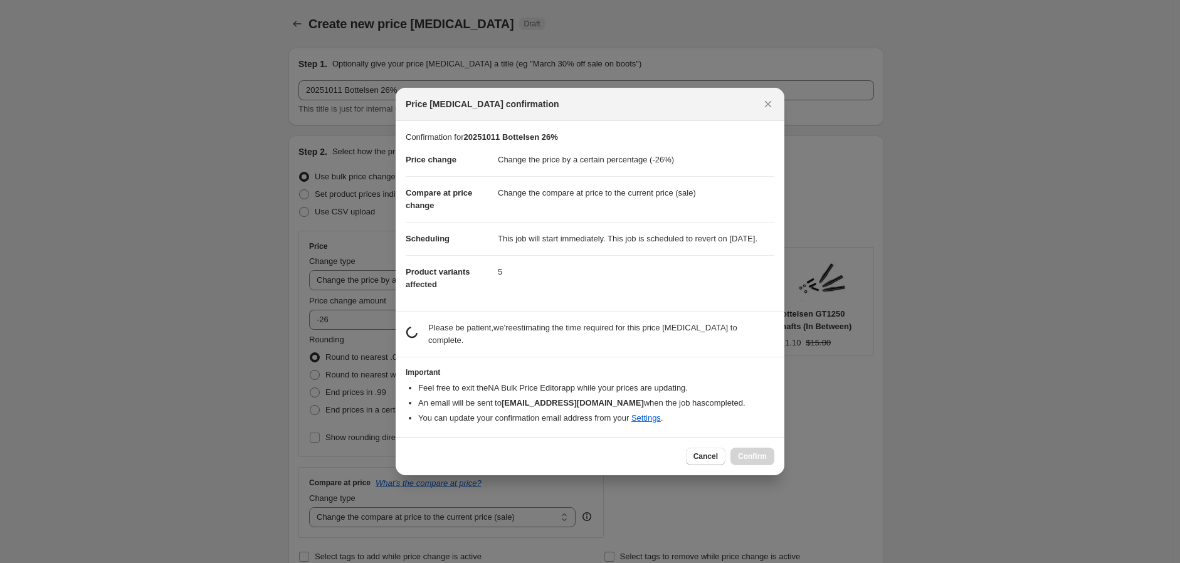
scroll to position [0, 0]
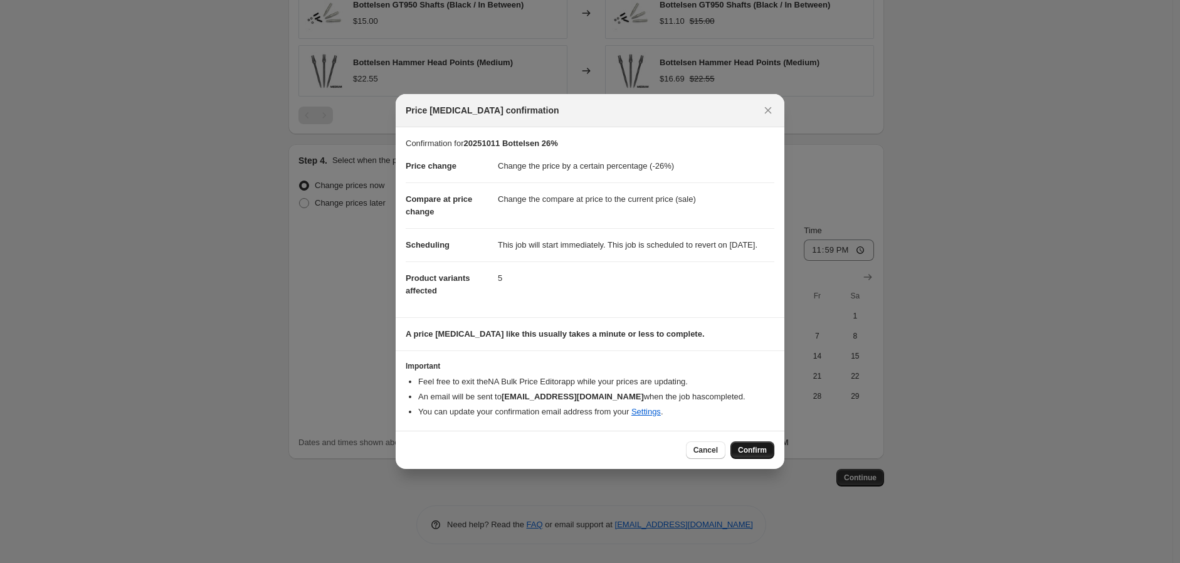
click at [751, 448] on button "Confirm" at bounding box center [752, 450] width 44 height 18
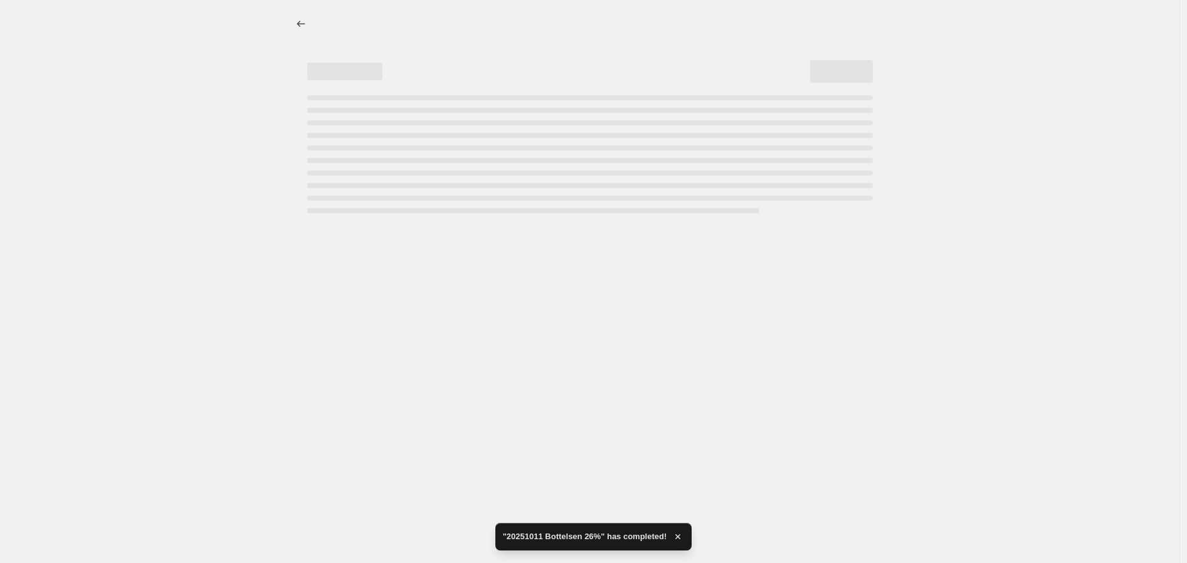
select select "percentage"
select select "vendor"
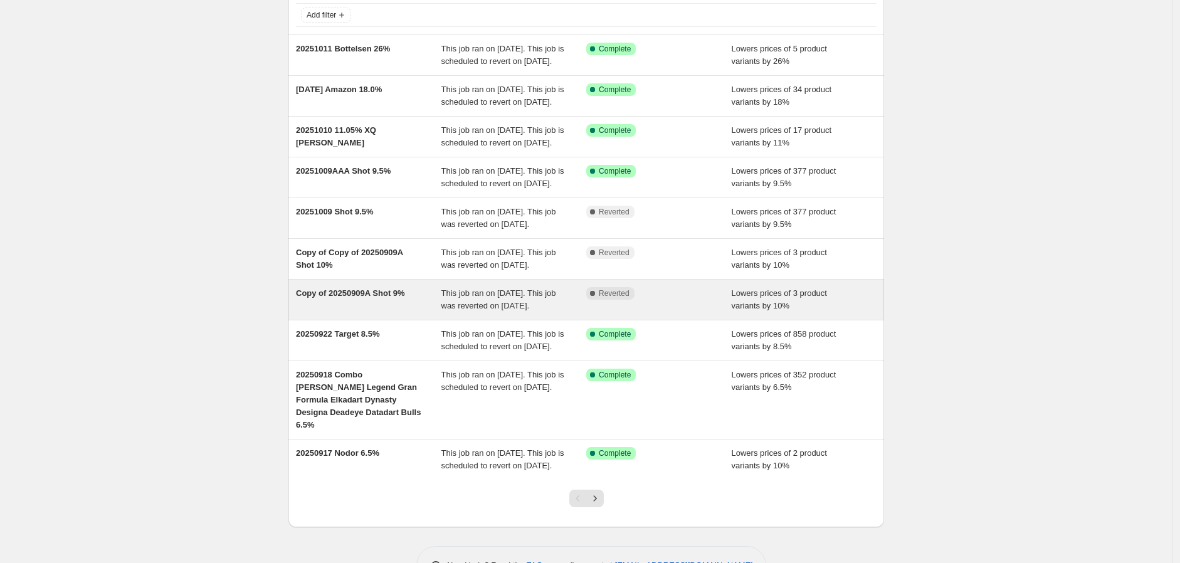
scroll to position [221, 0]
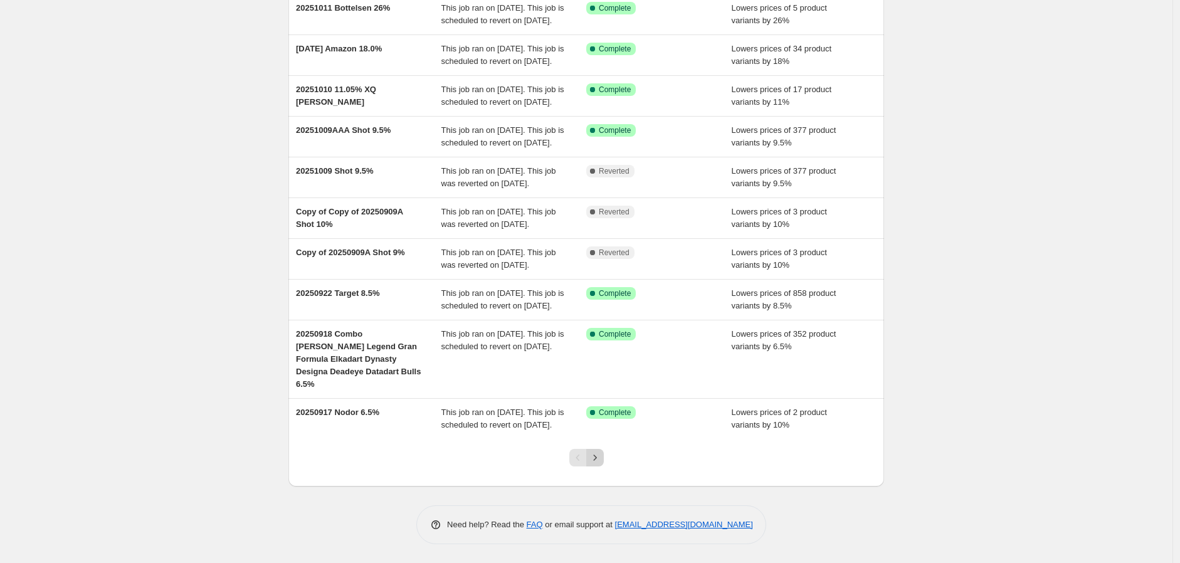
click at [599, 456] on icon "Next" at bounding box center [595, 457] width 13 height 13
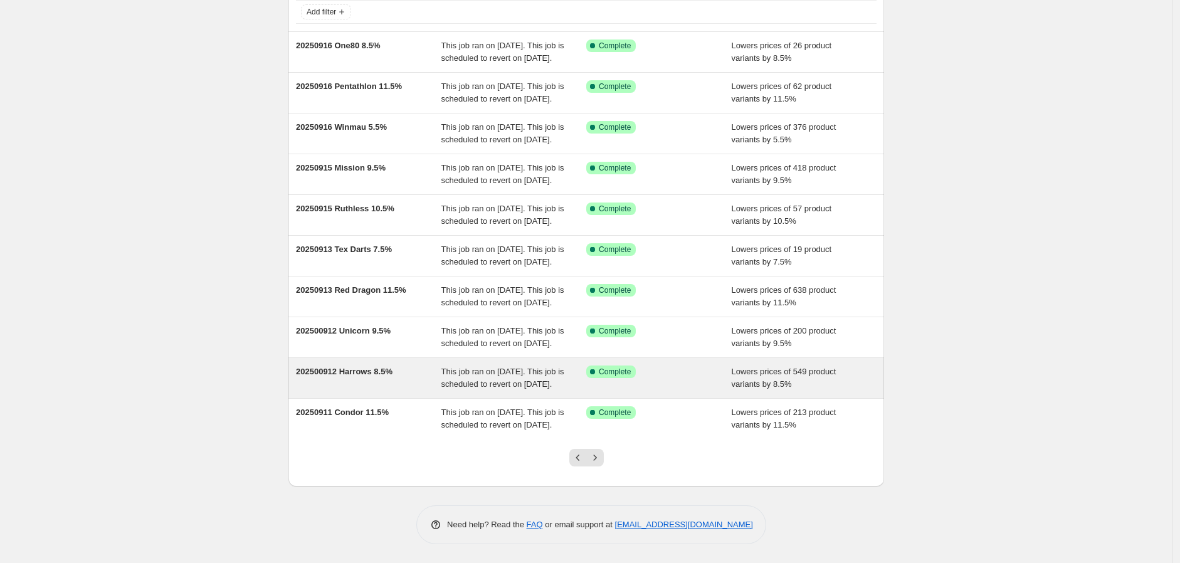
scroll to position [208, 0]
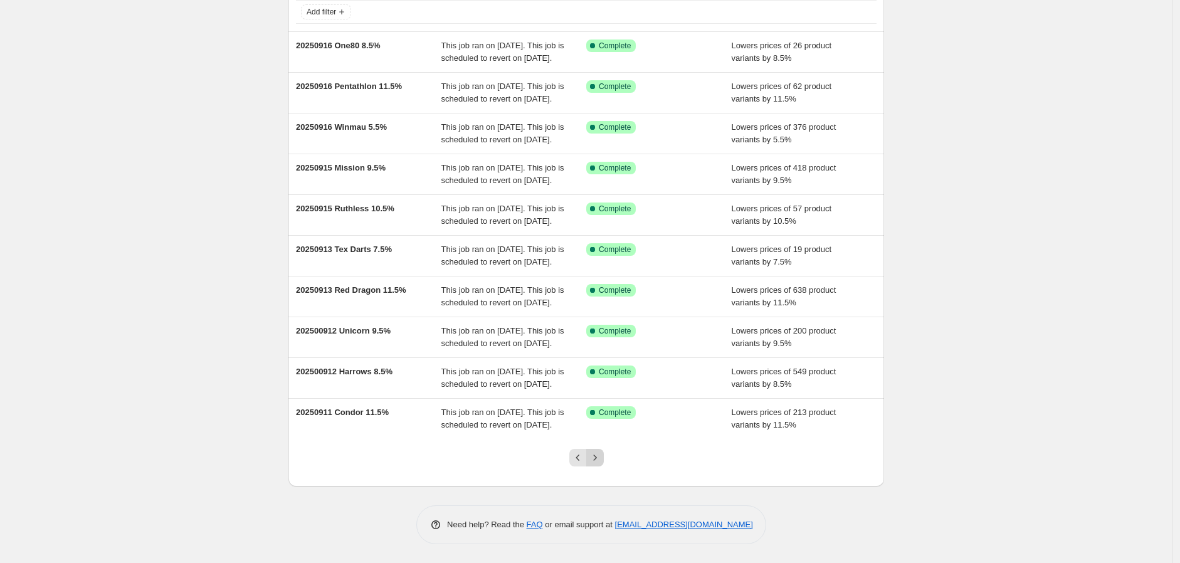
click at [601, 455] on icon "Next" at bounding box center [595, 457] width 13 height 13
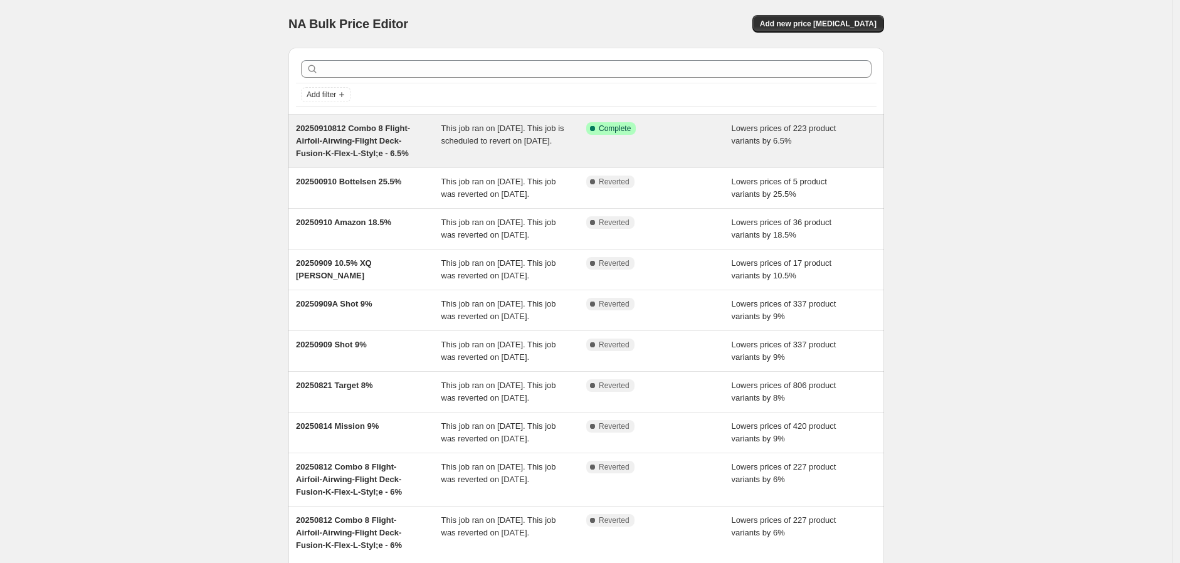
click at [472, 140] on span "This job ran on [DATE]. This job is scheduled to revert on [DATE]." at bounding box center [502, 134] width 123 height 22
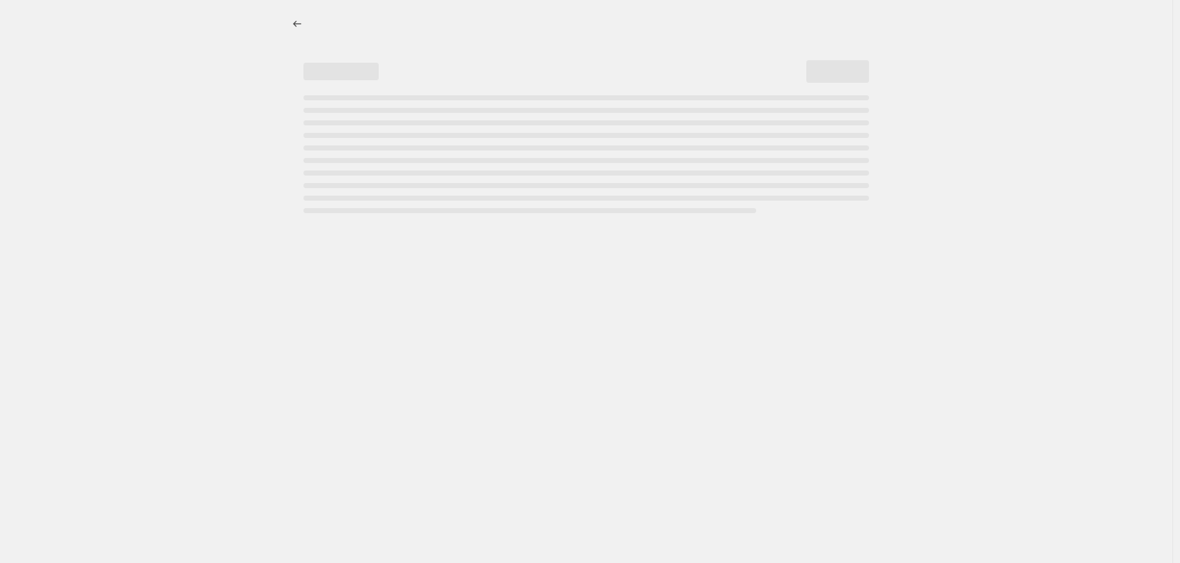
select select "percentage"
select select "no_change"
select select "vendor"
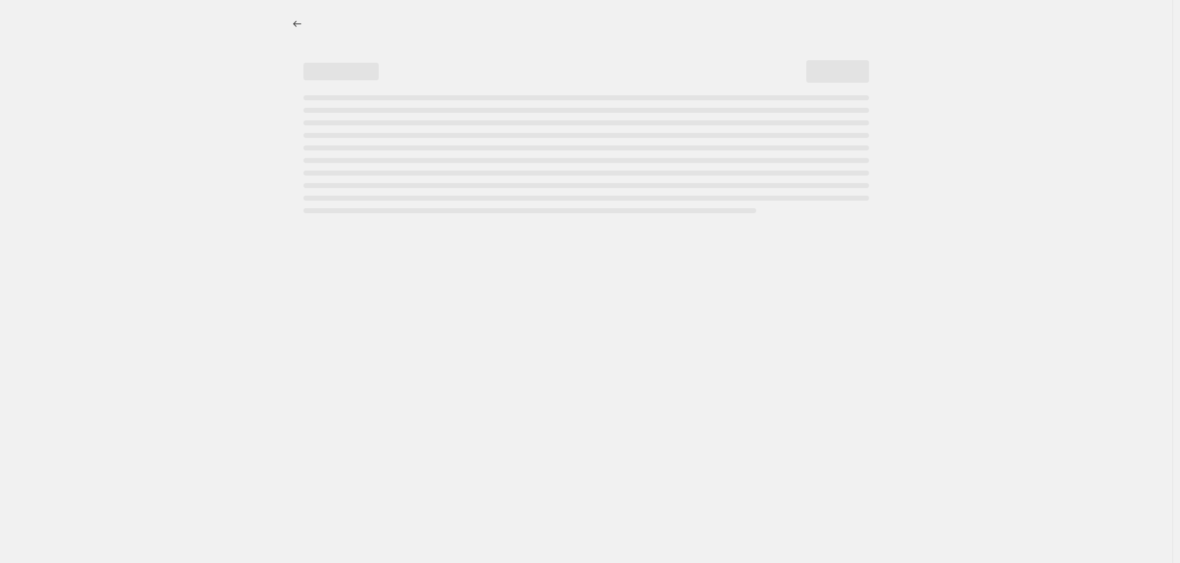
select select "vendor"
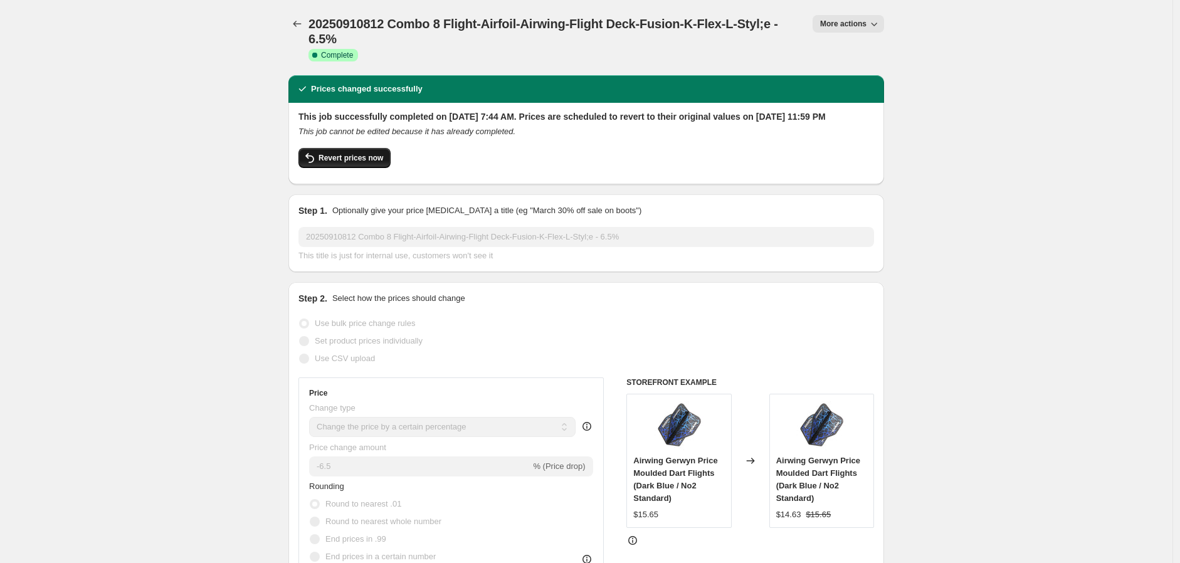
click at [354, 163] on span "Revert prices now" at bounding box center [350, 158] width 65 height 10
checkbox input "false"
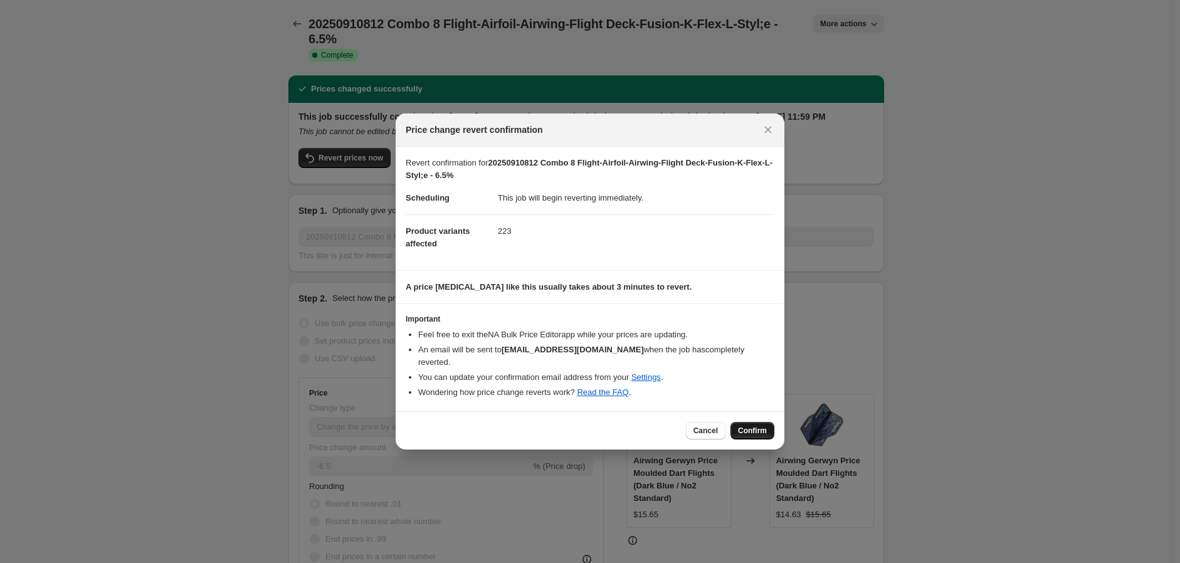
click at [749, 422] on button "Confirm" at bounding box center [752, 431] width 44 height 18
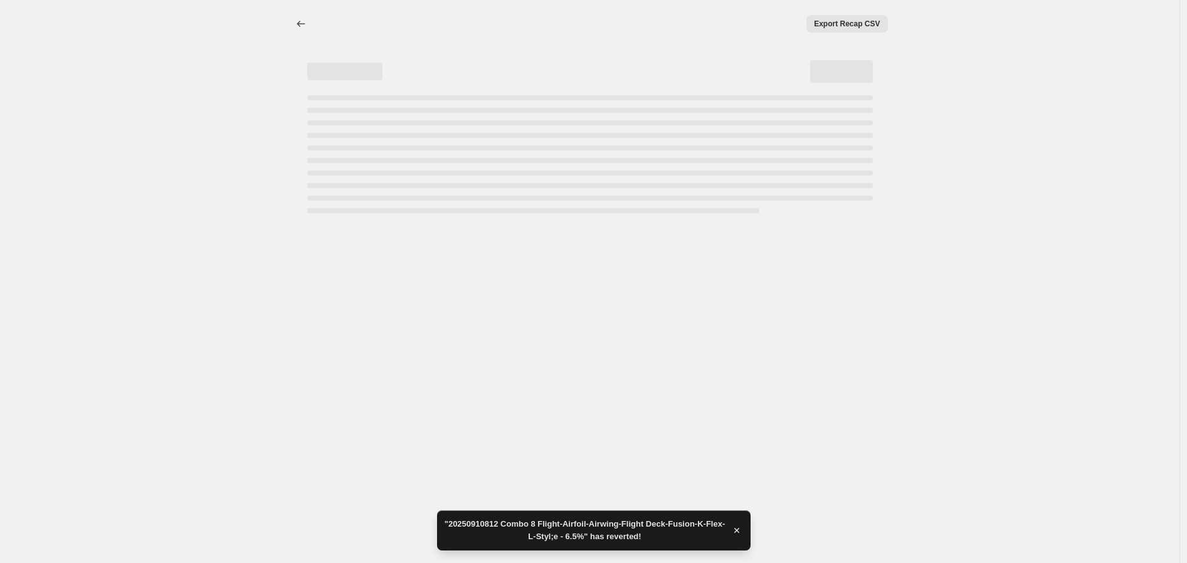
select select "percentage"
select select "no_change"
select select "vendor"
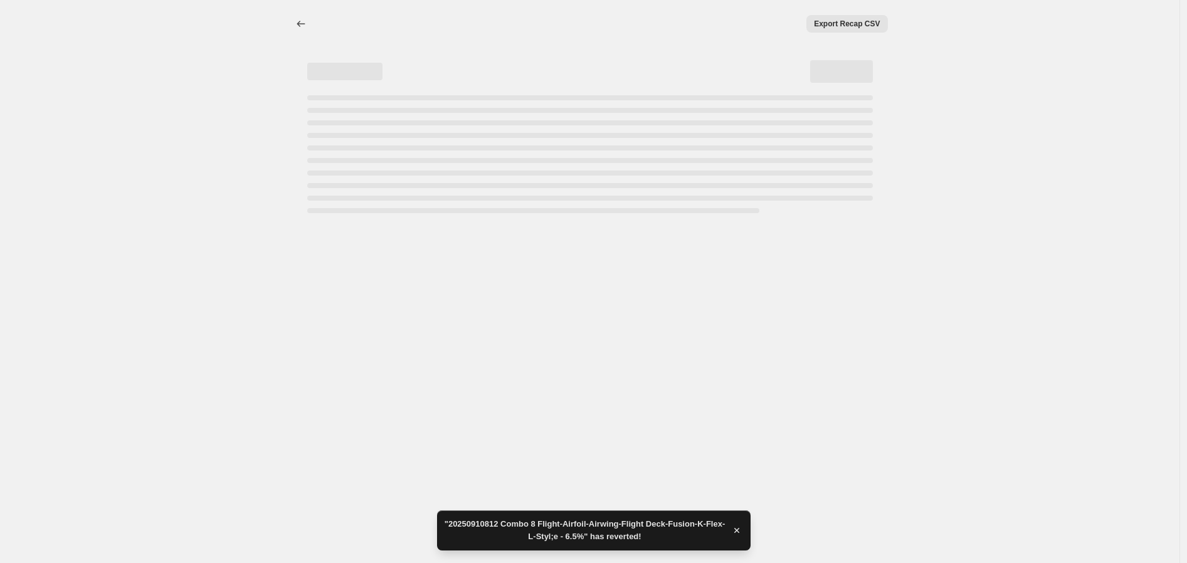
select select "vendor"
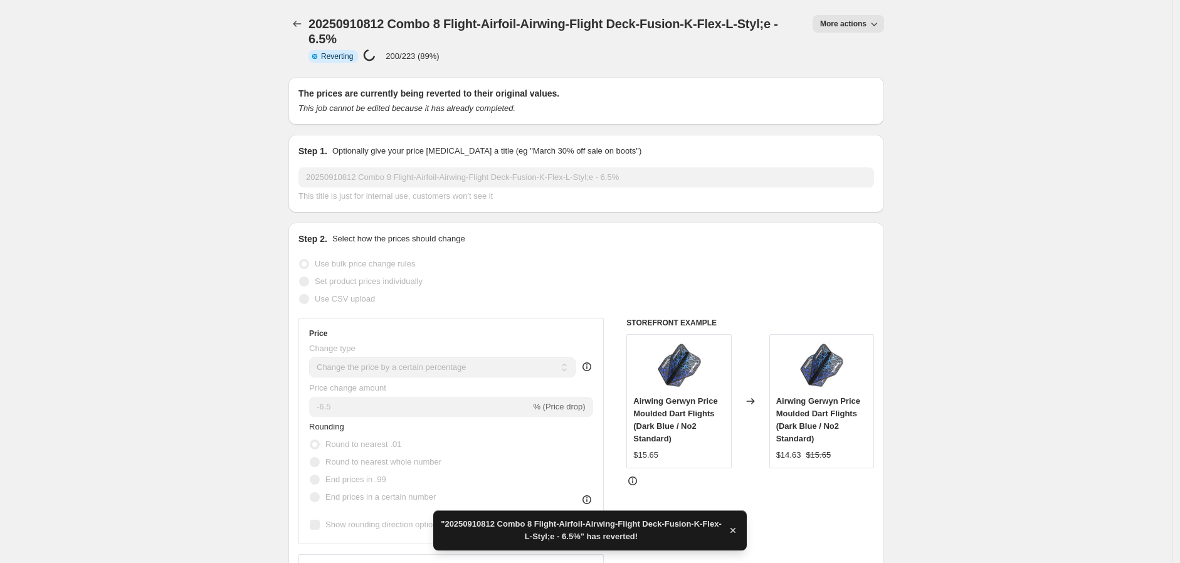
checkbox input "true"
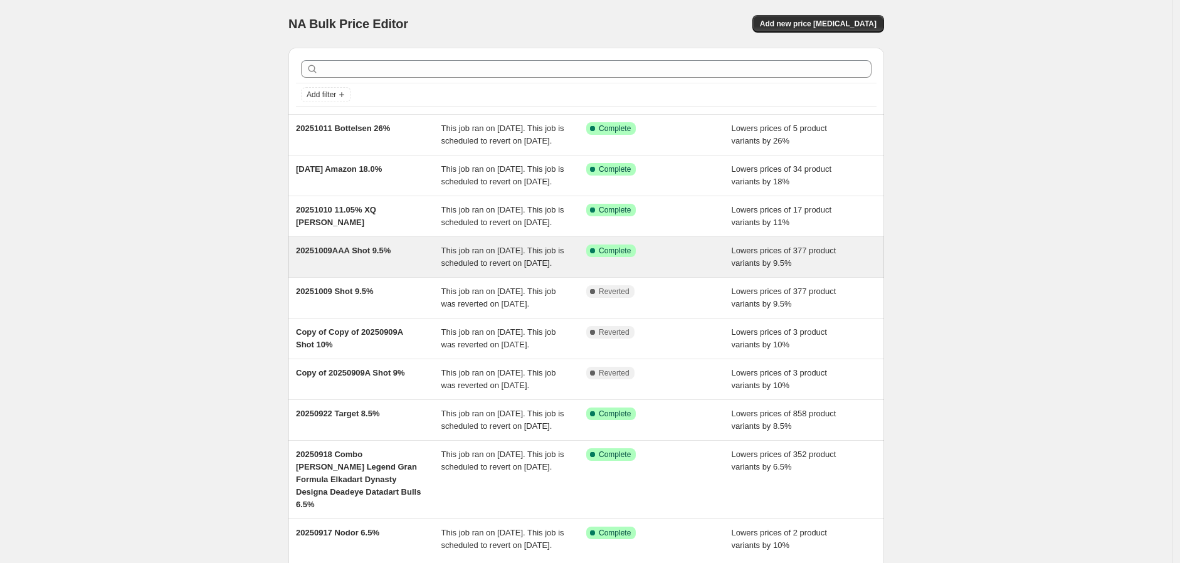
click at [351, 255] on span "20251009AAA Shot 9.5%" at bounding box center [343, 250] width 95 height 9
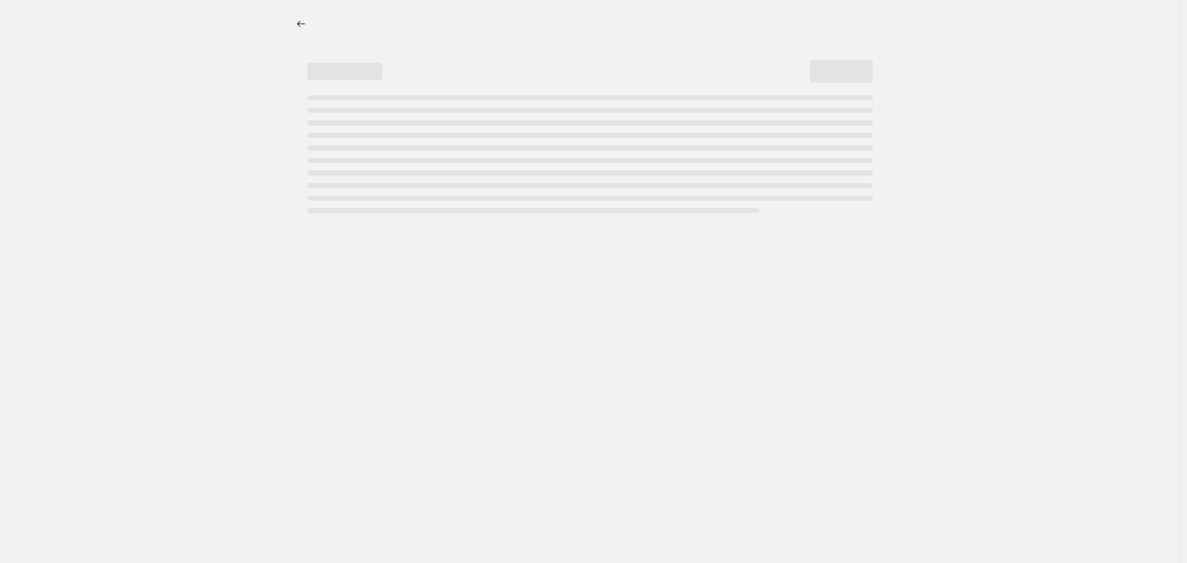
select select "percentage"
select select "vendor"
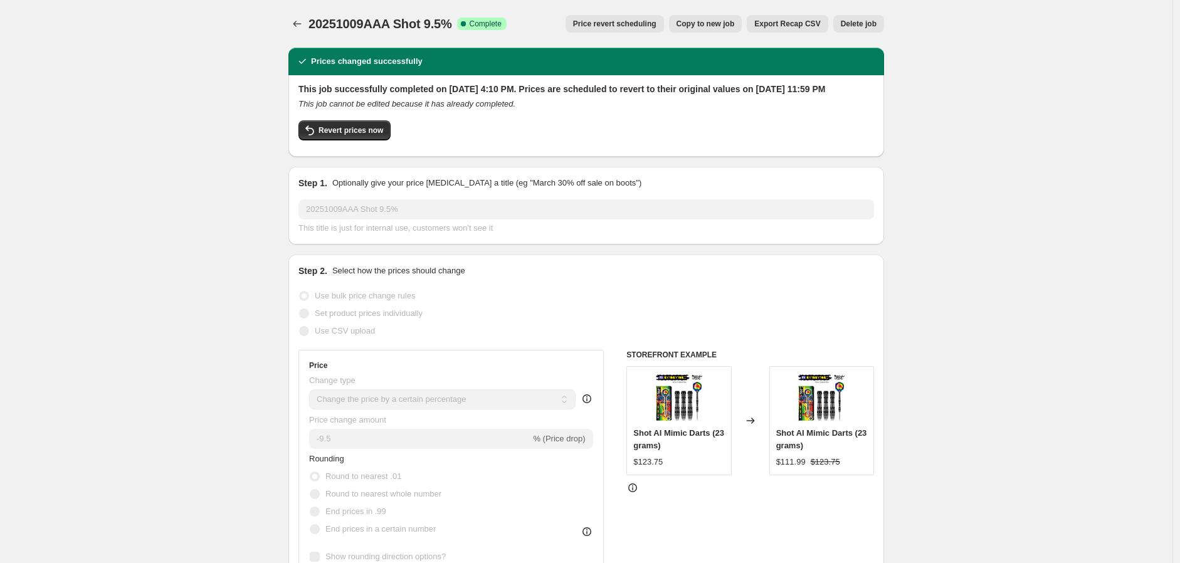
click at [708, 19] on span "Copy to new job" at bounding box center [705, 24] width 58 height 10
select select "percentage"
select select "vendor"
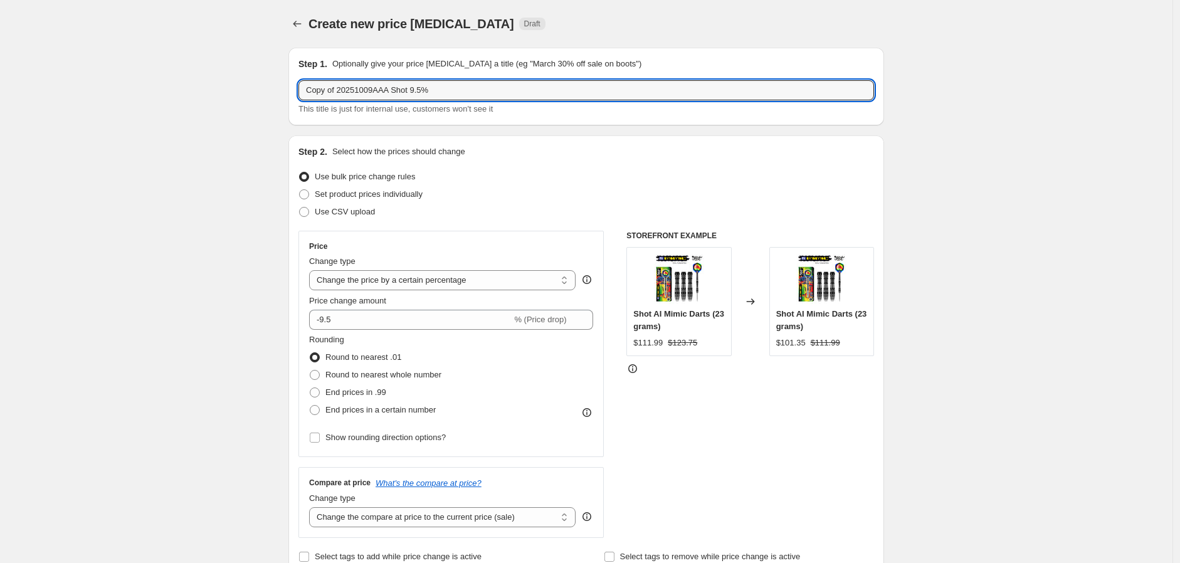
drag, startPoint x: 448, startPoint y: 87, endPoint x: 239, endPoint y: 92, distance: 208.8
type input "20251011 Airwing 7.0%"
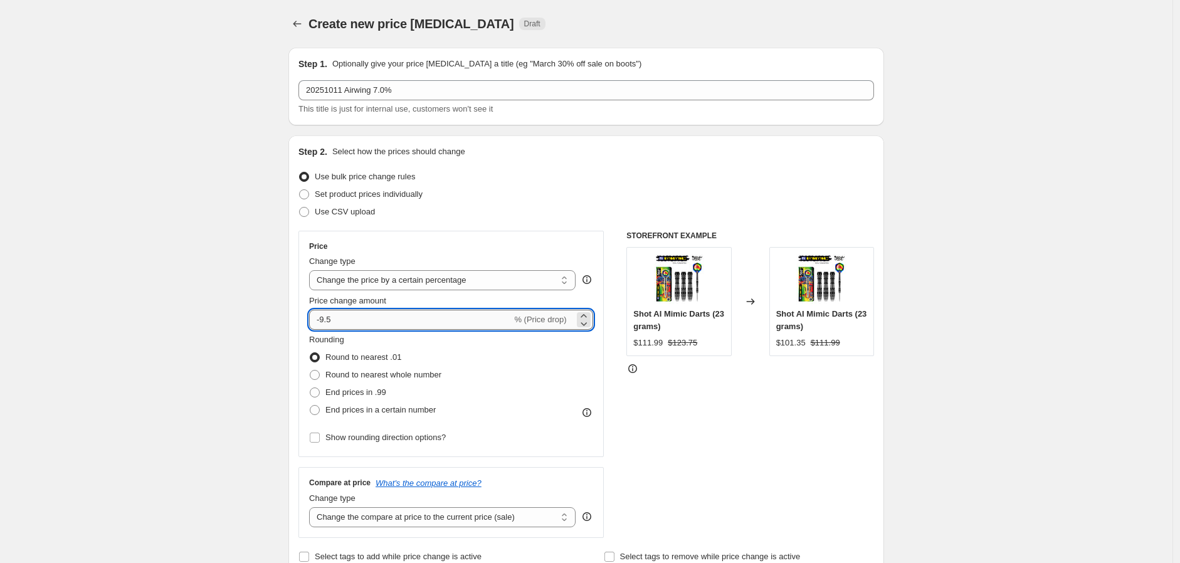
drag, startPoint x: 323, startPoint y: 319, endPoint x: 353, endPoint y: 320, distance: 30.1
click at [353, 320] on input "-9.5" at bounding box center [410, 320] width 202 height 20
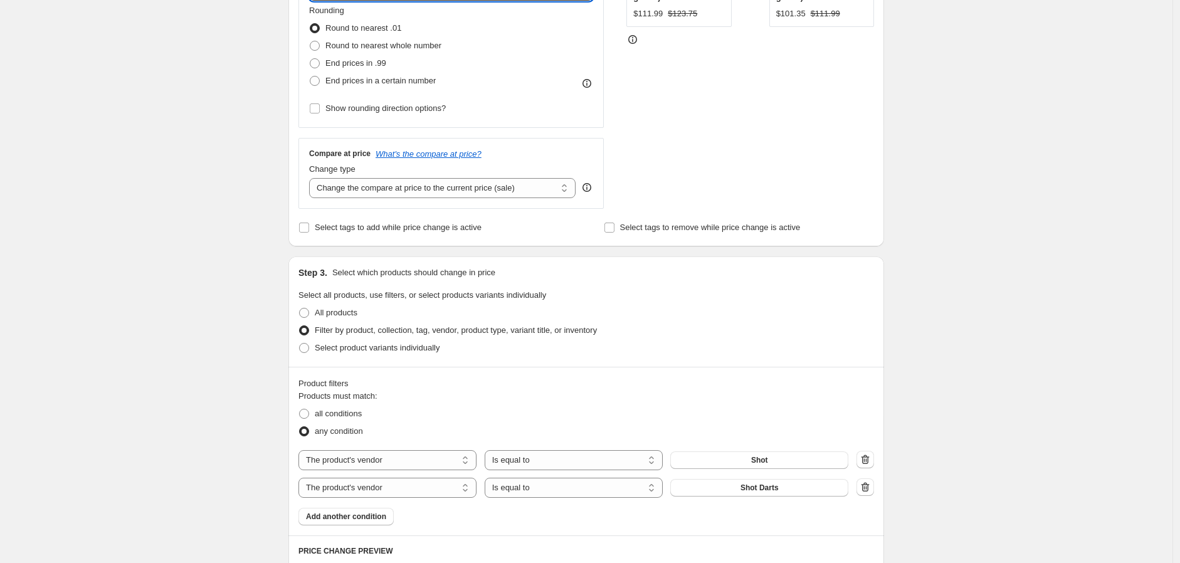
scroll to position [418, 0]
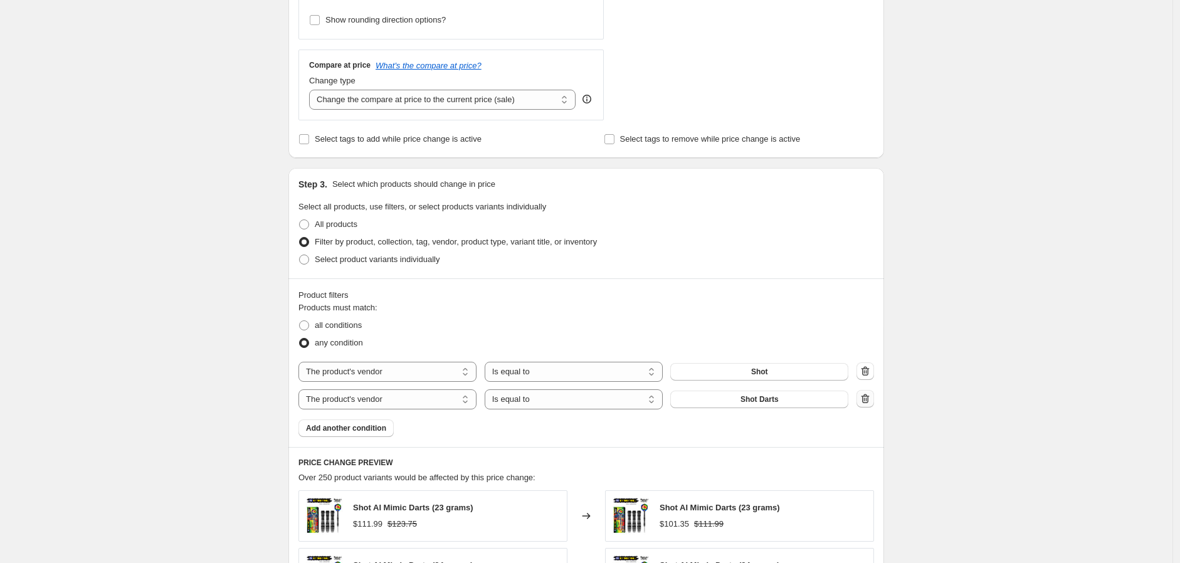
type input "-7"
click at [866, 396] on icon "button" at bounding box center [865, 398] width 13 height 13
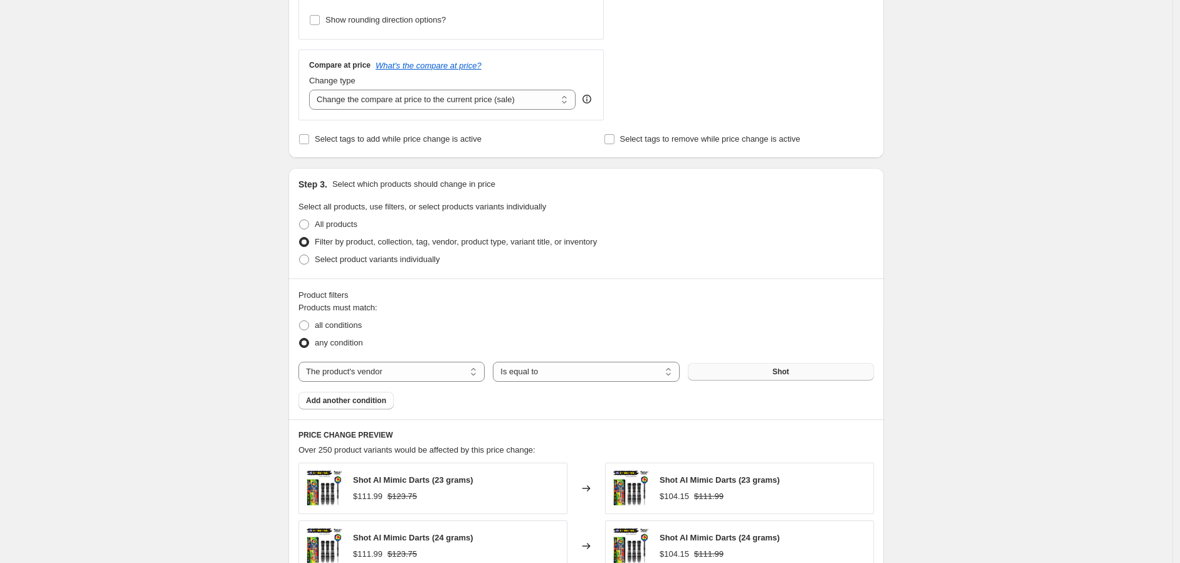
click at [776, 370] on span "Shot" at bounding box center [780, 372] width 17 height 10
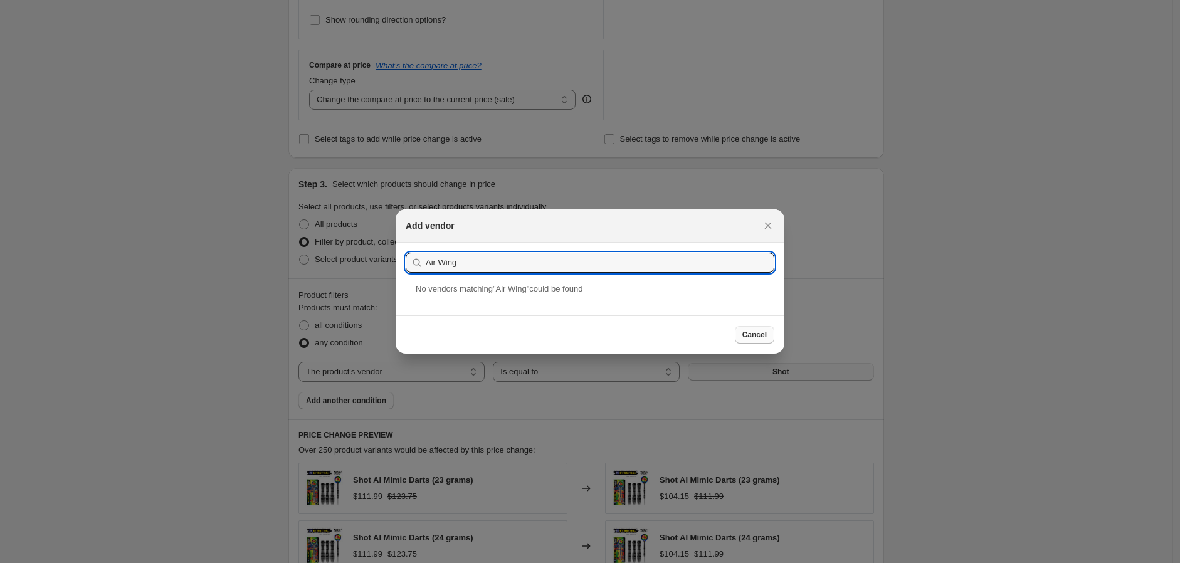
type input "Air Wing"
click at [756, 333] on span "Cancel" at bounding box center [754, 335] width 24 height 10
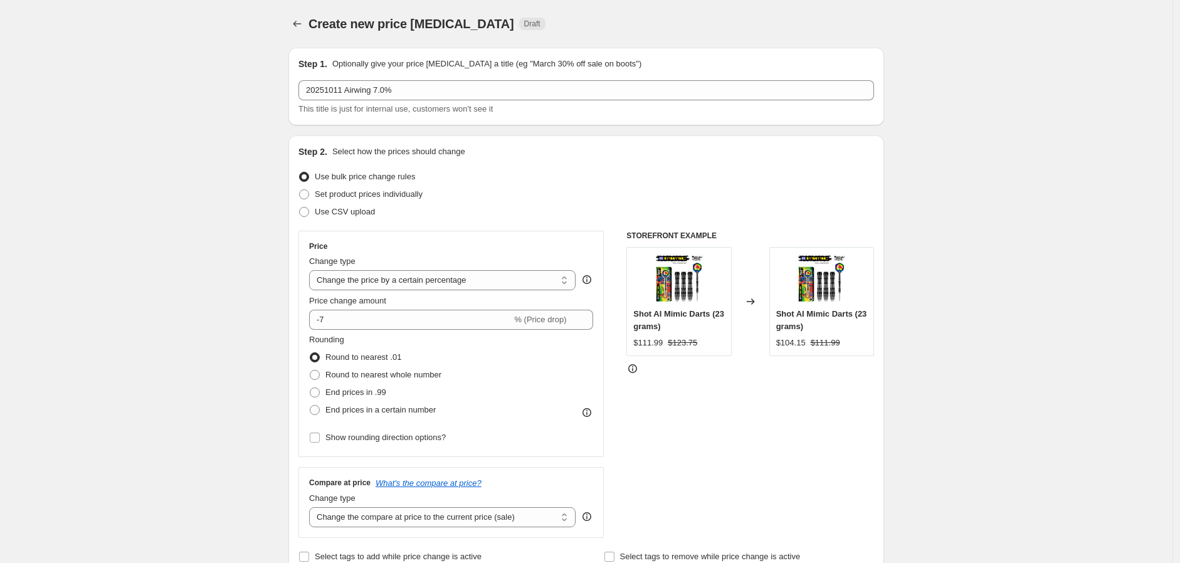
scroll to position [418, 0]
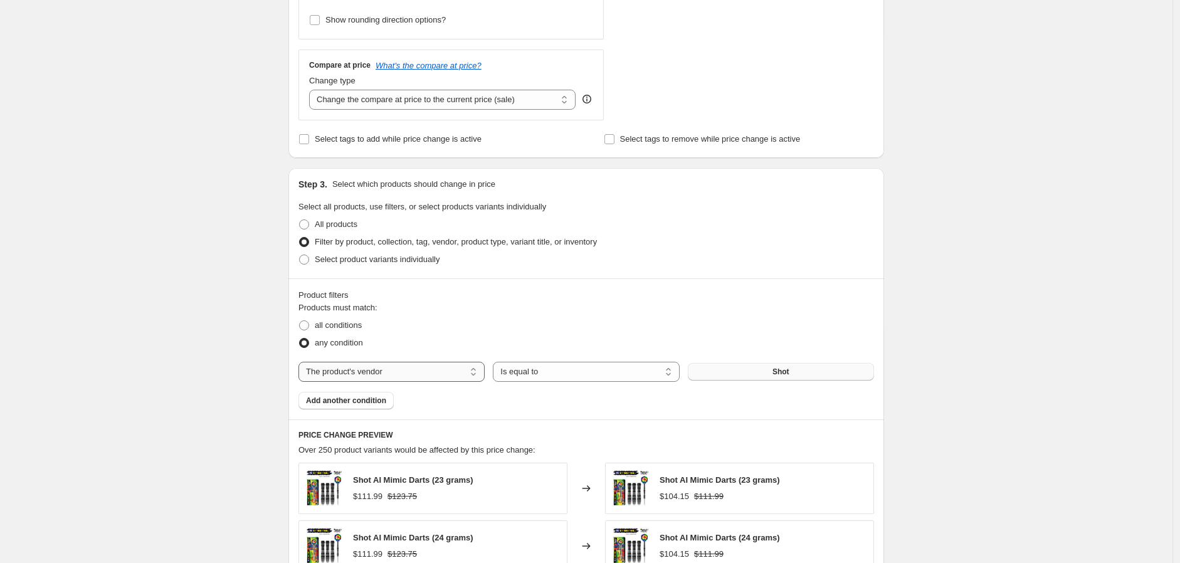
click at [471, 373] on select "The product The product's collection The product's tag The product's vendor The…" at bounding box center [391, 372] width 186 height 20
select select "collection"
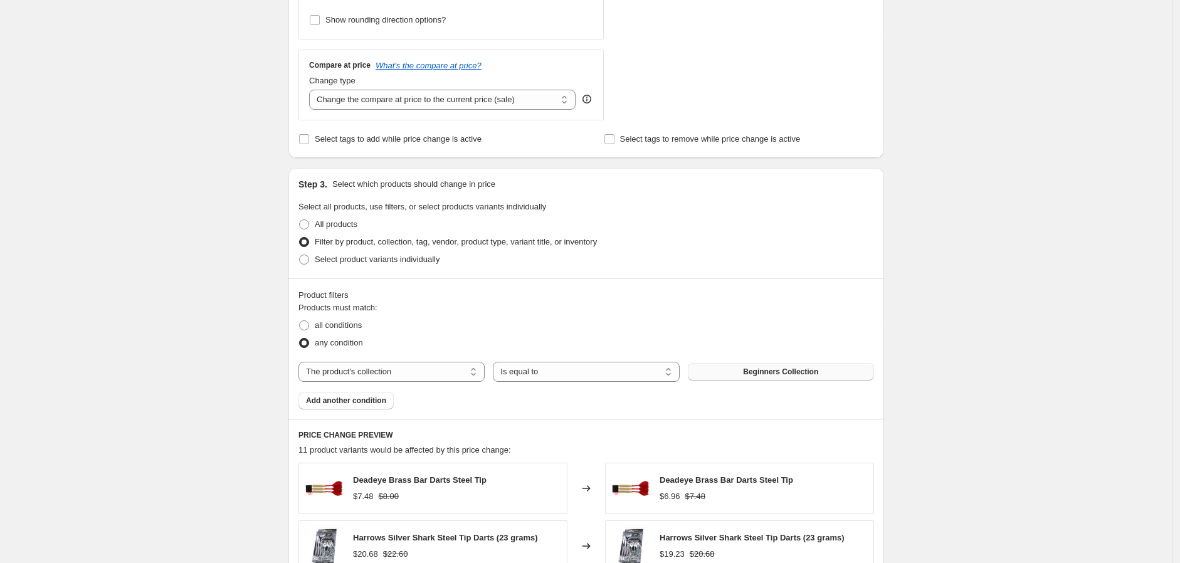
click at [747, 371] on button "Beginners Collection" at bounding box center [781, 372] width 186 height 18
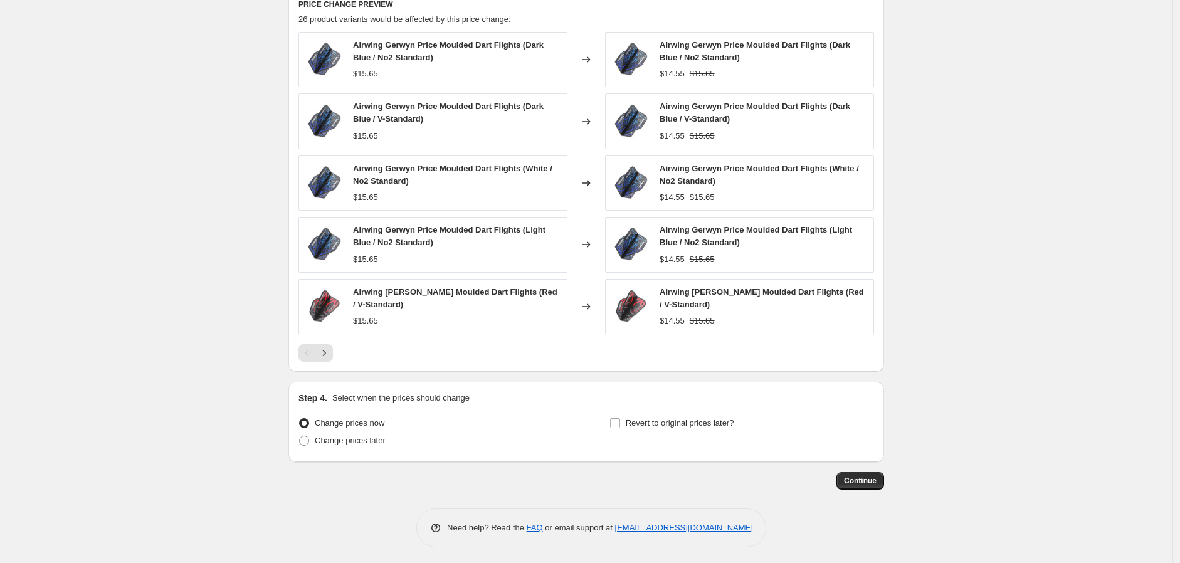
scroll to position [853, 0]
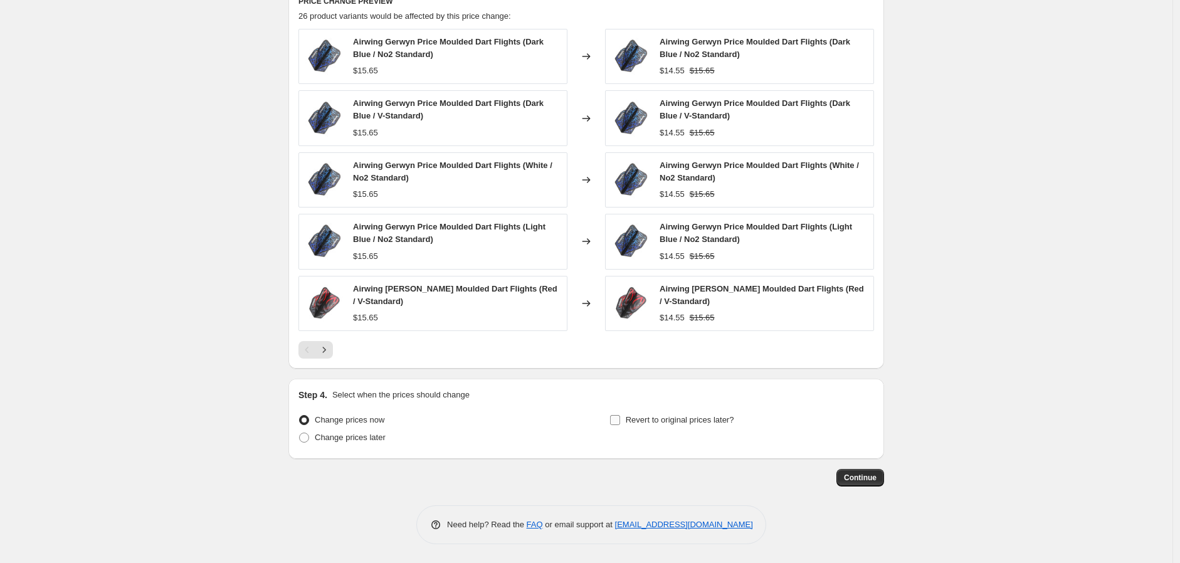
click at [618, 421] on input "Revert to original prices later?" at bounding box center [615, 420] width 10 height 10
checkbox input "true"
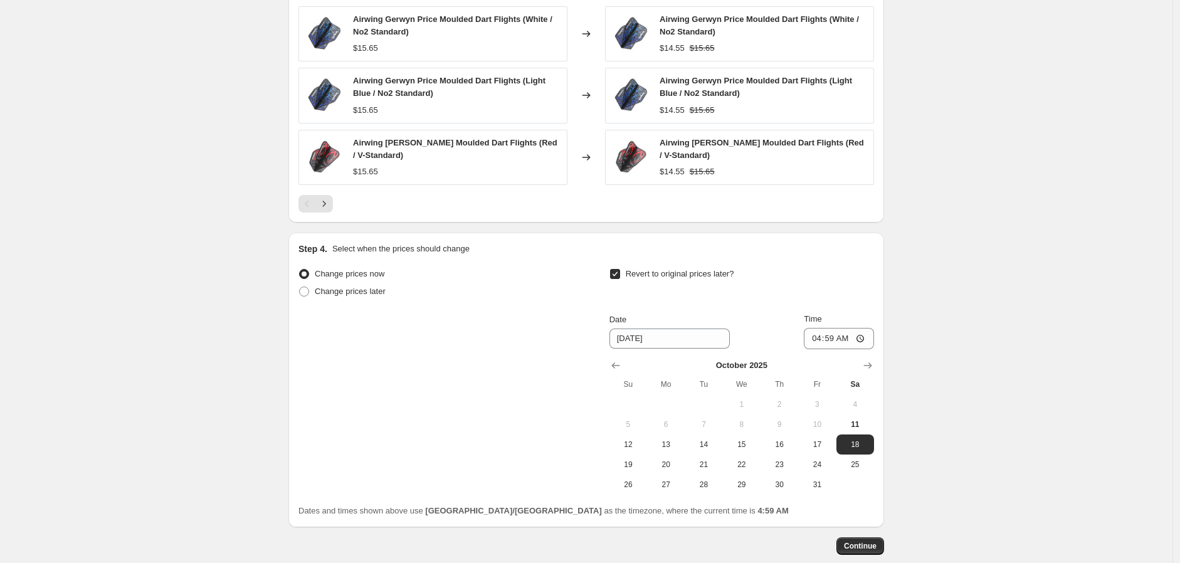
scroll to position [1061, 0]
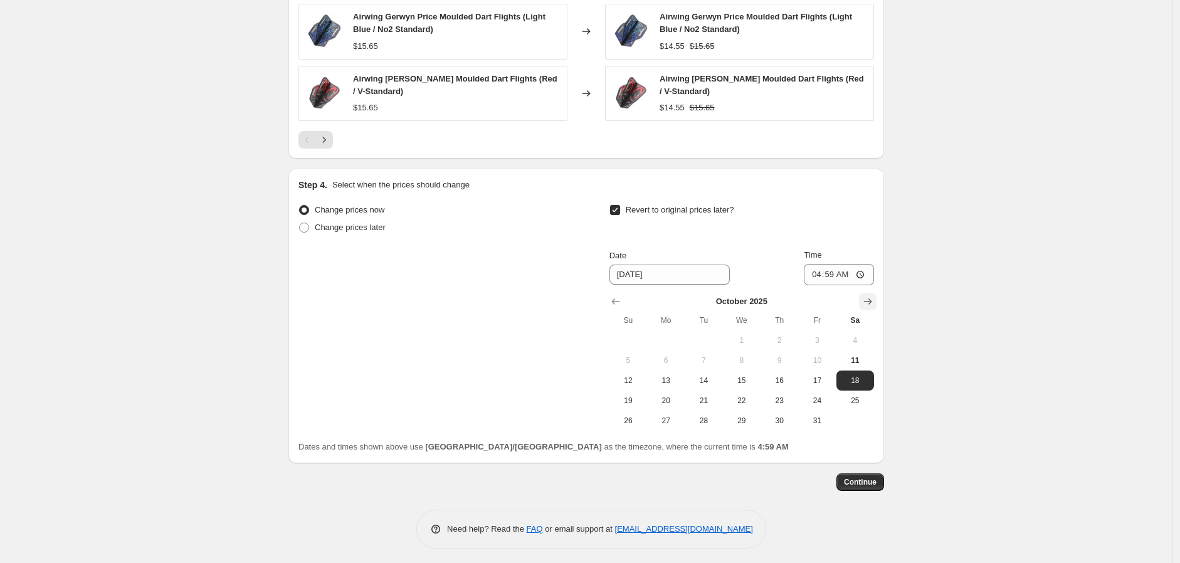
click at [874, 302] on icon "Show next month, November 2025" at bounding box center [867, 301] width 13 height 13
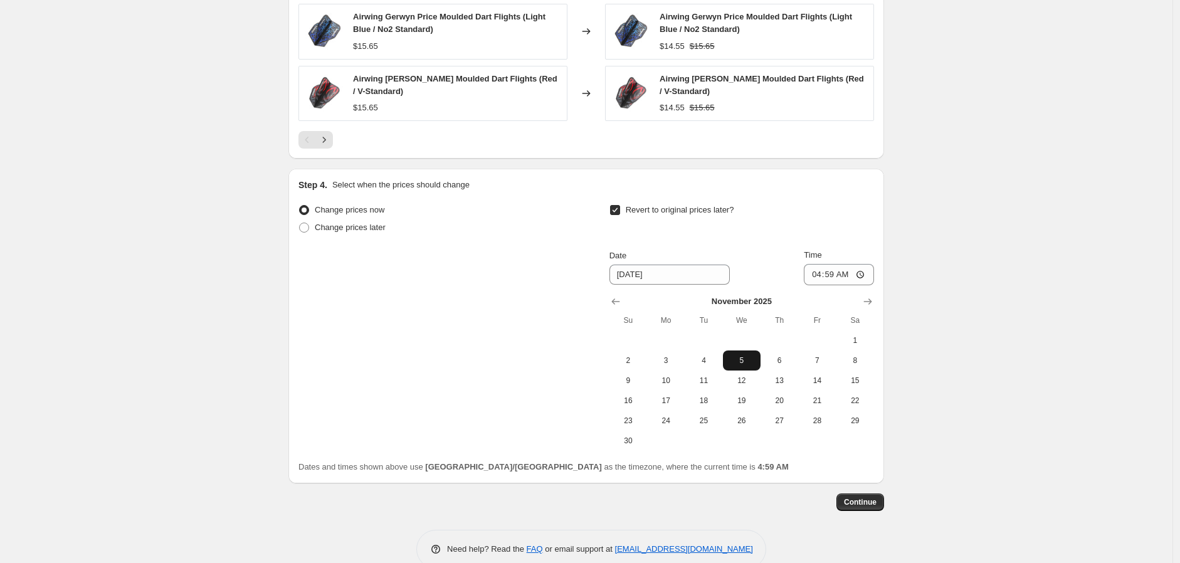
click at [737, 356] on span "5" at bounding box center [742, 360] width 28 height 10
type input "[DATE]"
click at [862, 271] on input "04:59" at bounding box center [839, 274] width 70 height 21
type input "23:59"
click at [876, 501] on span "Continue" at bounding box center [860, 502] width 33 height 10
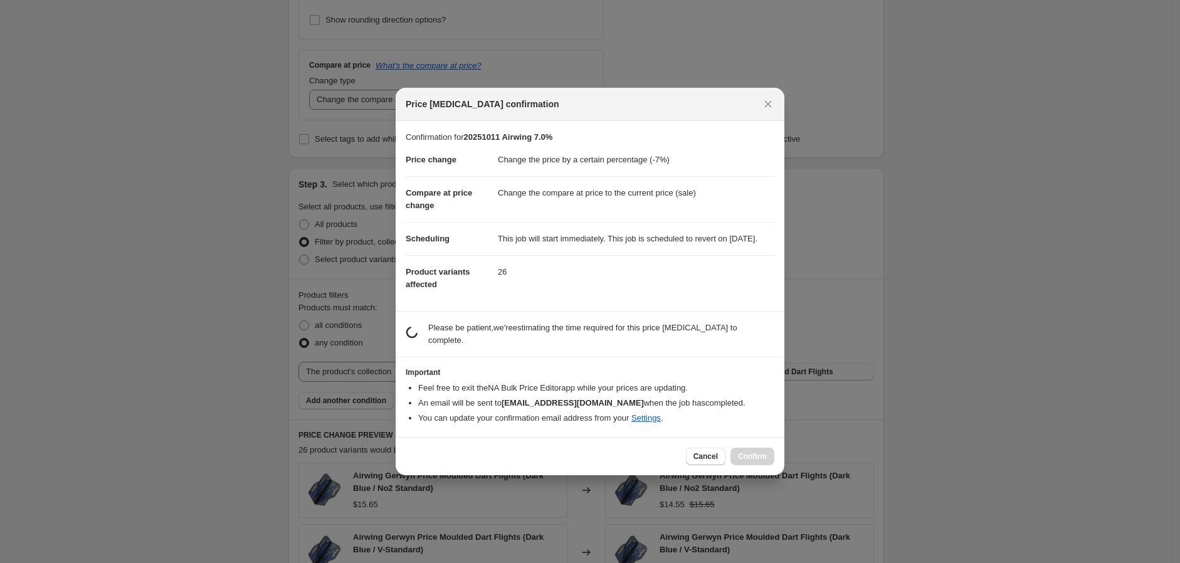
scroll to position [0, 0]
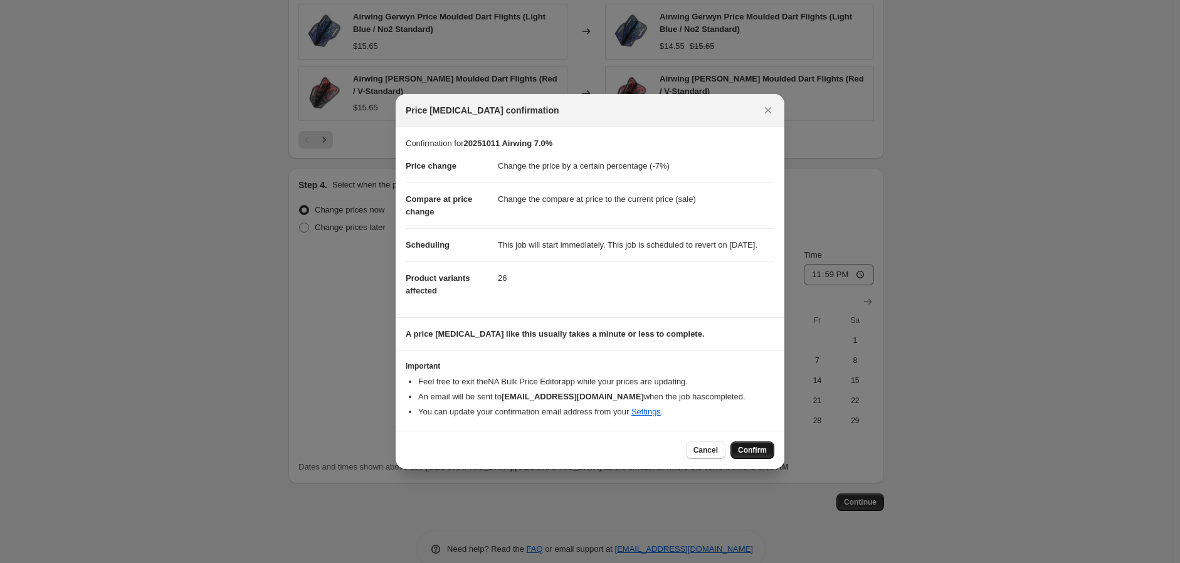
click at [751, 455] on span "Confirm" at bounding box center [752, 450] width 29 height 10
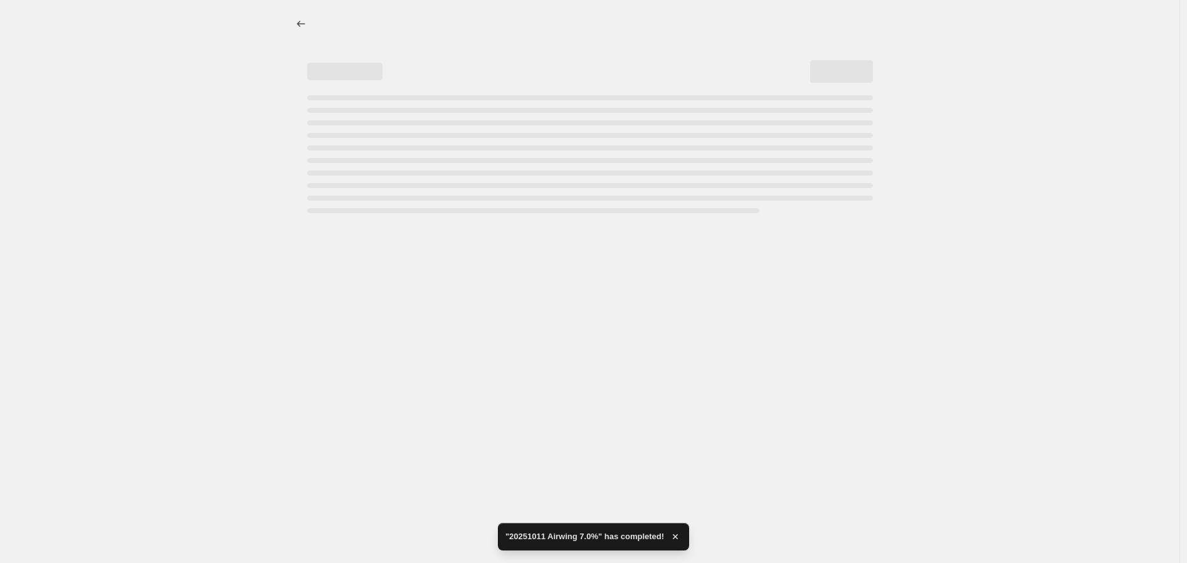
select select "percentage"
select select "collection"
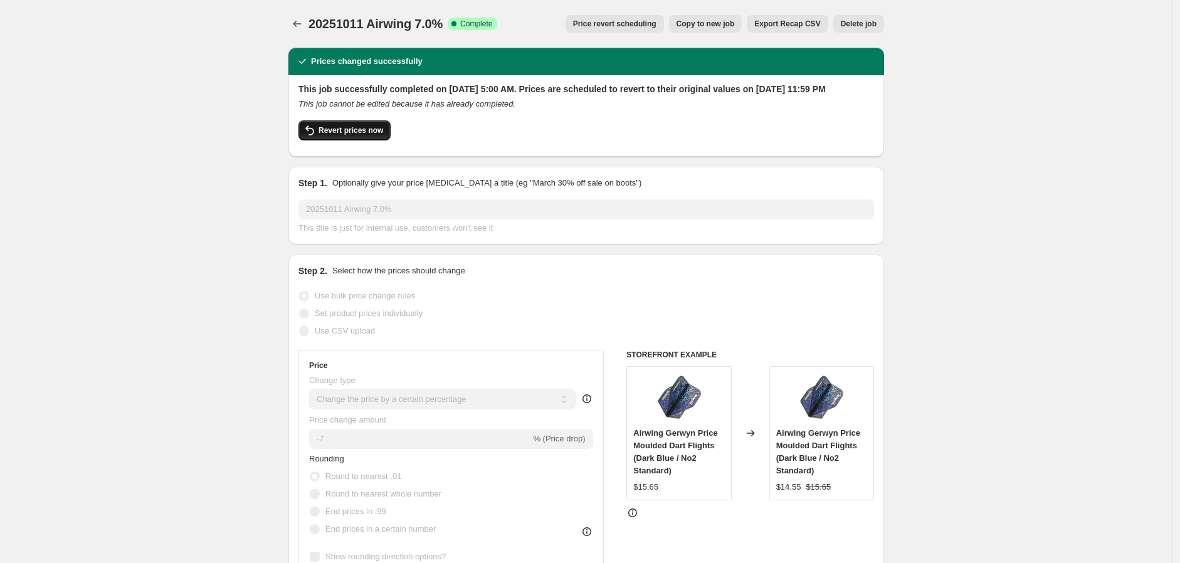
click at [360, 135] on span "Revert prices now" at bounding box center [350, 130] width 65 height 10
checkbox input "false"
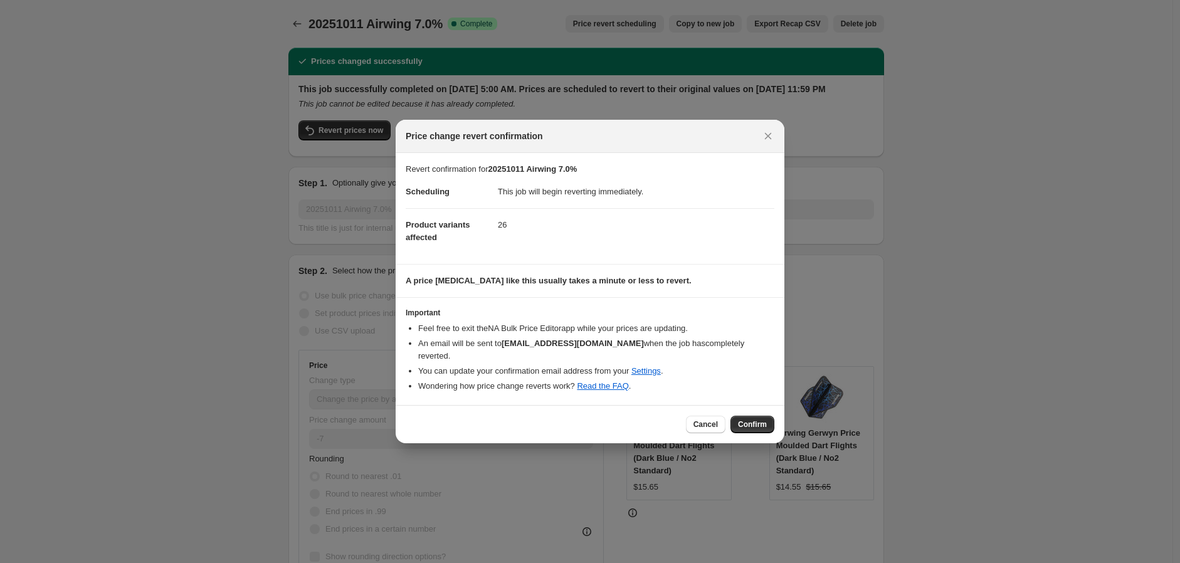
drag, startPoint x: 759, startPoint y: 421, endPoint x: 744, endPoint y: 417, distance: 16.1
click at [759, 421] on span "Confirm" at bounding box center [752, 424] width 29 height 10
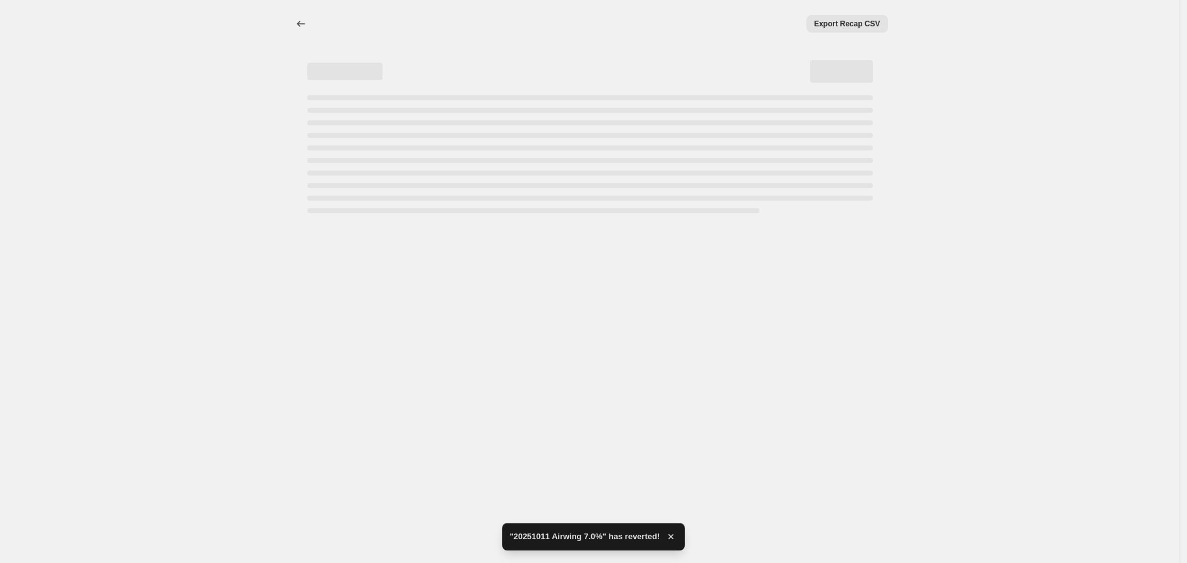
select select "percentage"
select select "collection"
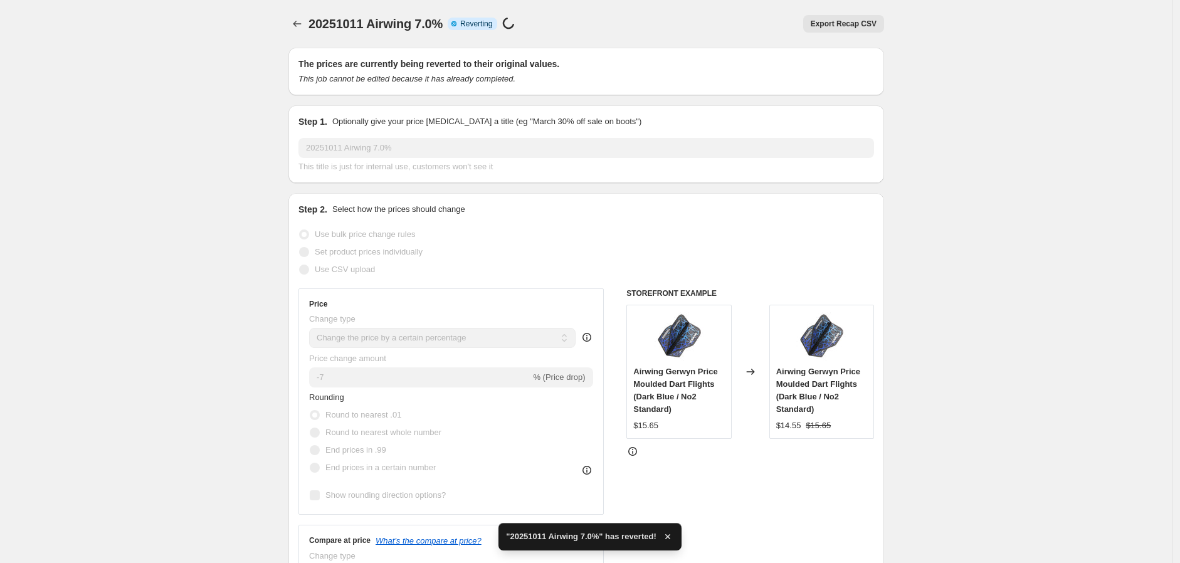
checkbox input "true"
